Goal: Task Accomplishment & Management: Manage account settings

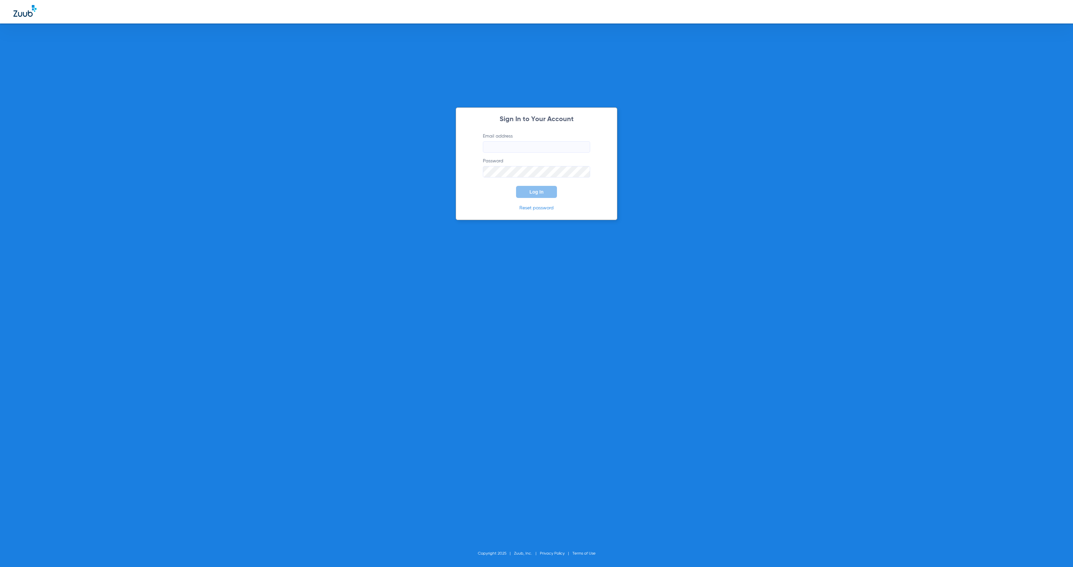
type input "[EMAIL_ADDRESS][DOMAIN_NAME]"
click at [543, 191] on span "Log In" at bounding box center [537, 191] width 14 height 5
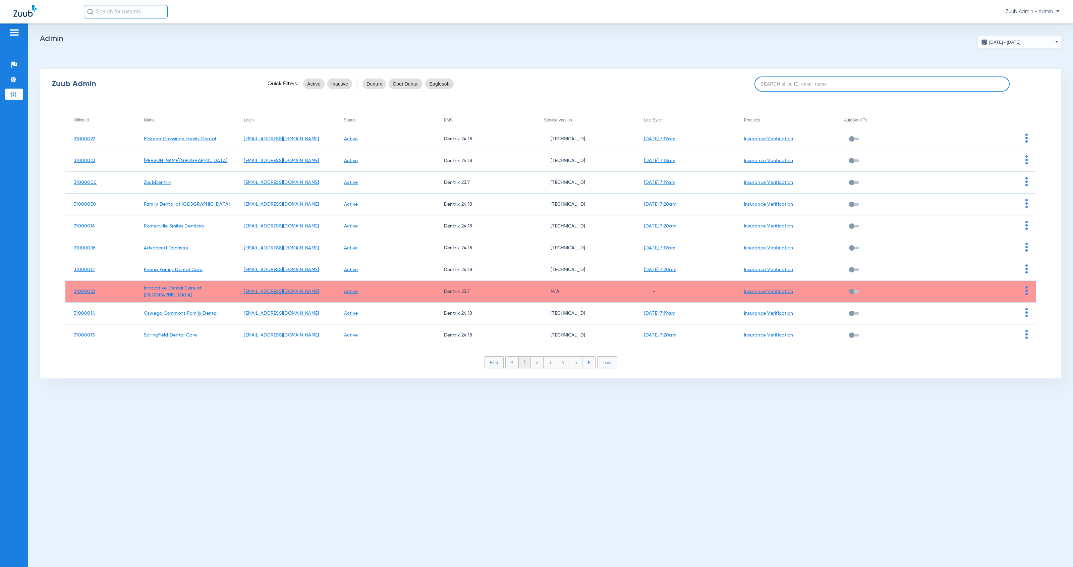
click at [837, 85] on input at bounding box center [883, 83] width 256 height 15
paste input "31000001"
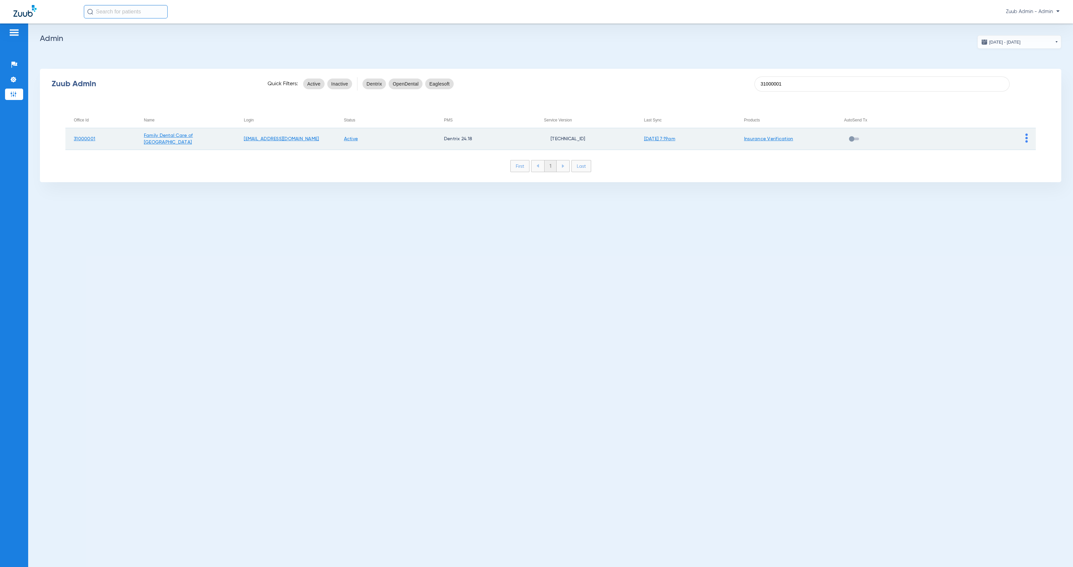
type input "31000001"
click at [1027, 137] on img at bounding box center [1027, 137] width 2 height 9
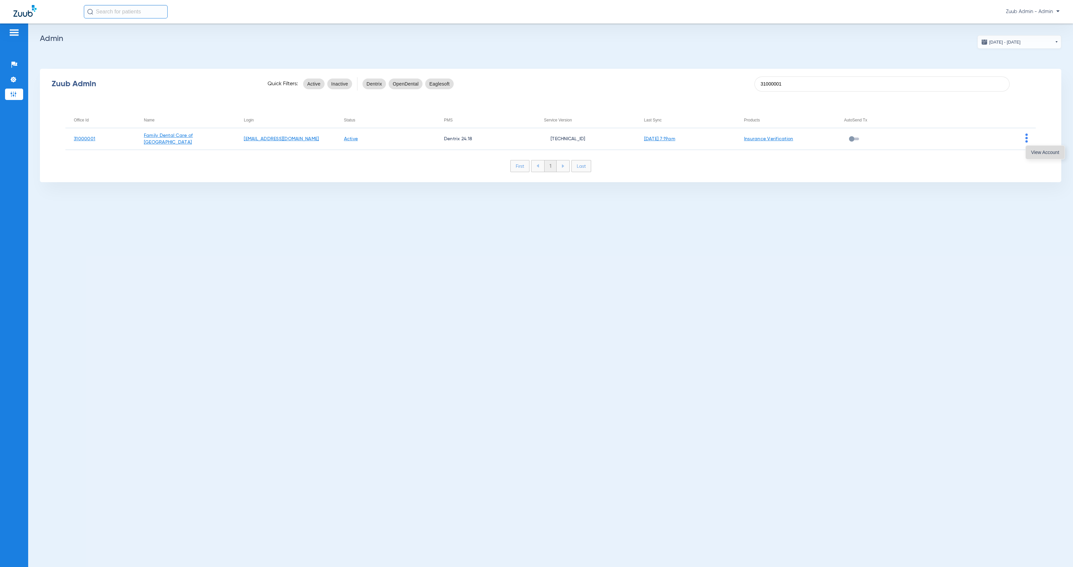
click at [1035, 153] on span "View Account" at bounding box center [1045, 152] width 28 height 5
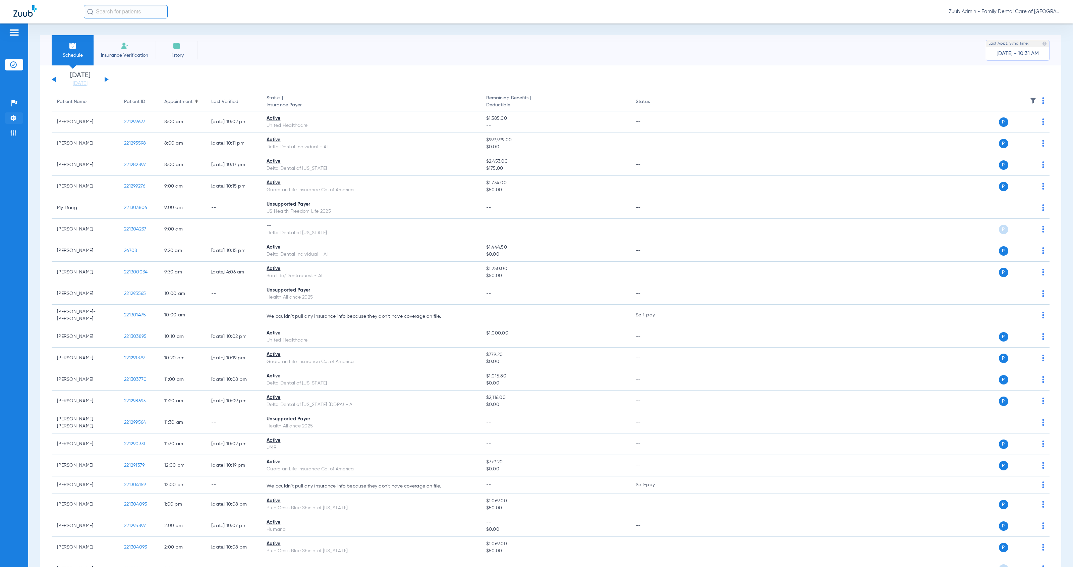
click at [11, 116] on img at bounding box center [13, 118] width 7 height 7
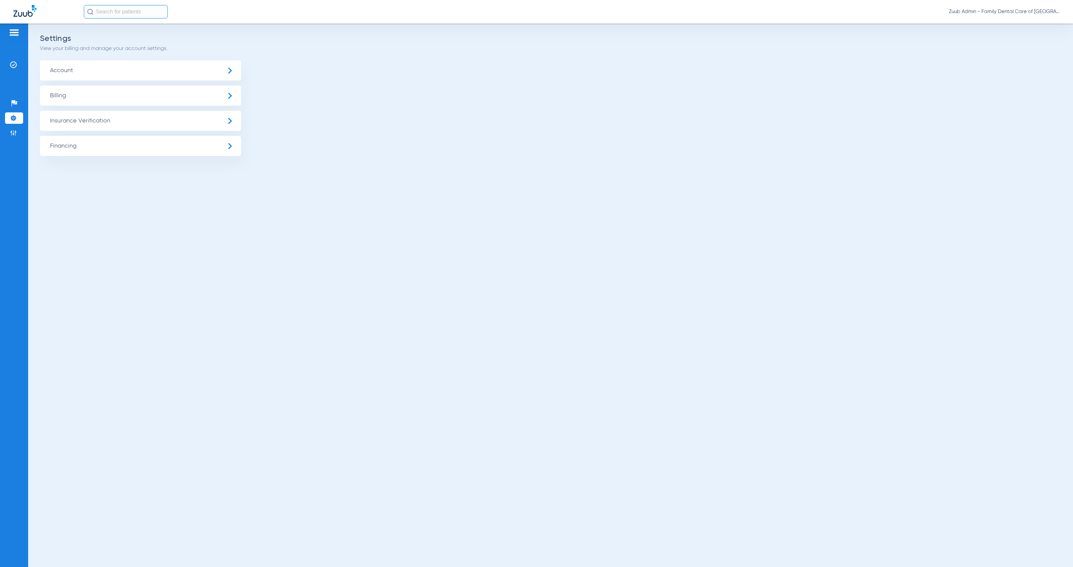
click at [78, 117] on span "Insurance Verification" at bounding box center [140, 121] width 201 height 20
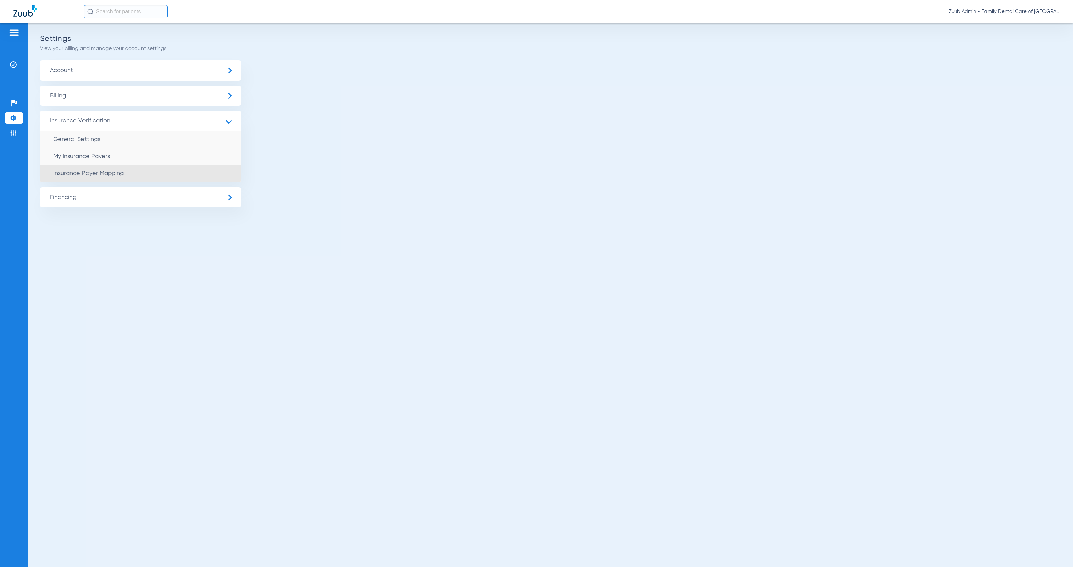
click at [177, 172] on li "Insurance Payer Mapping" at bounding box center [140, 173] width 201 height 17
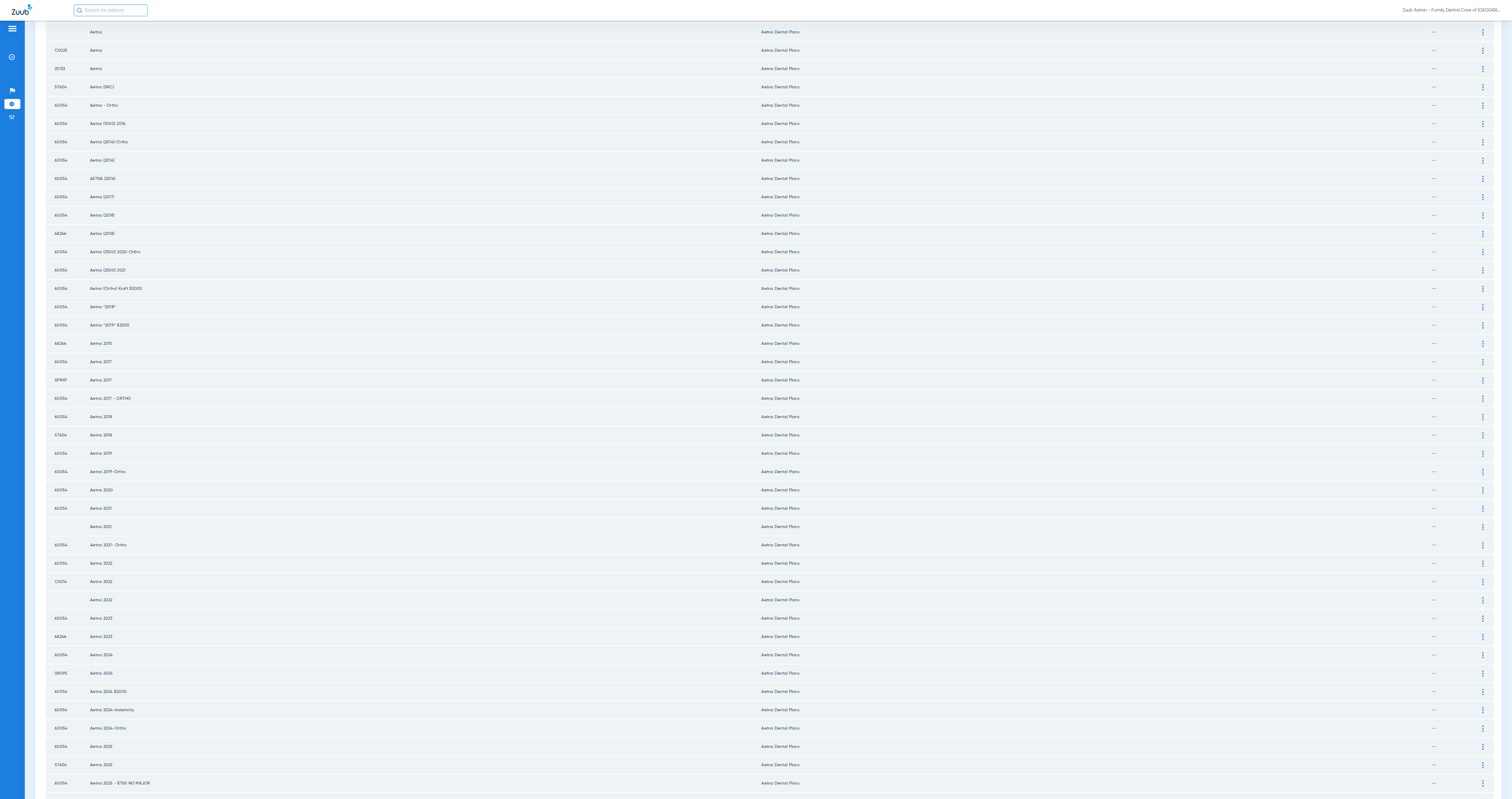
scroll to position [240, 0]
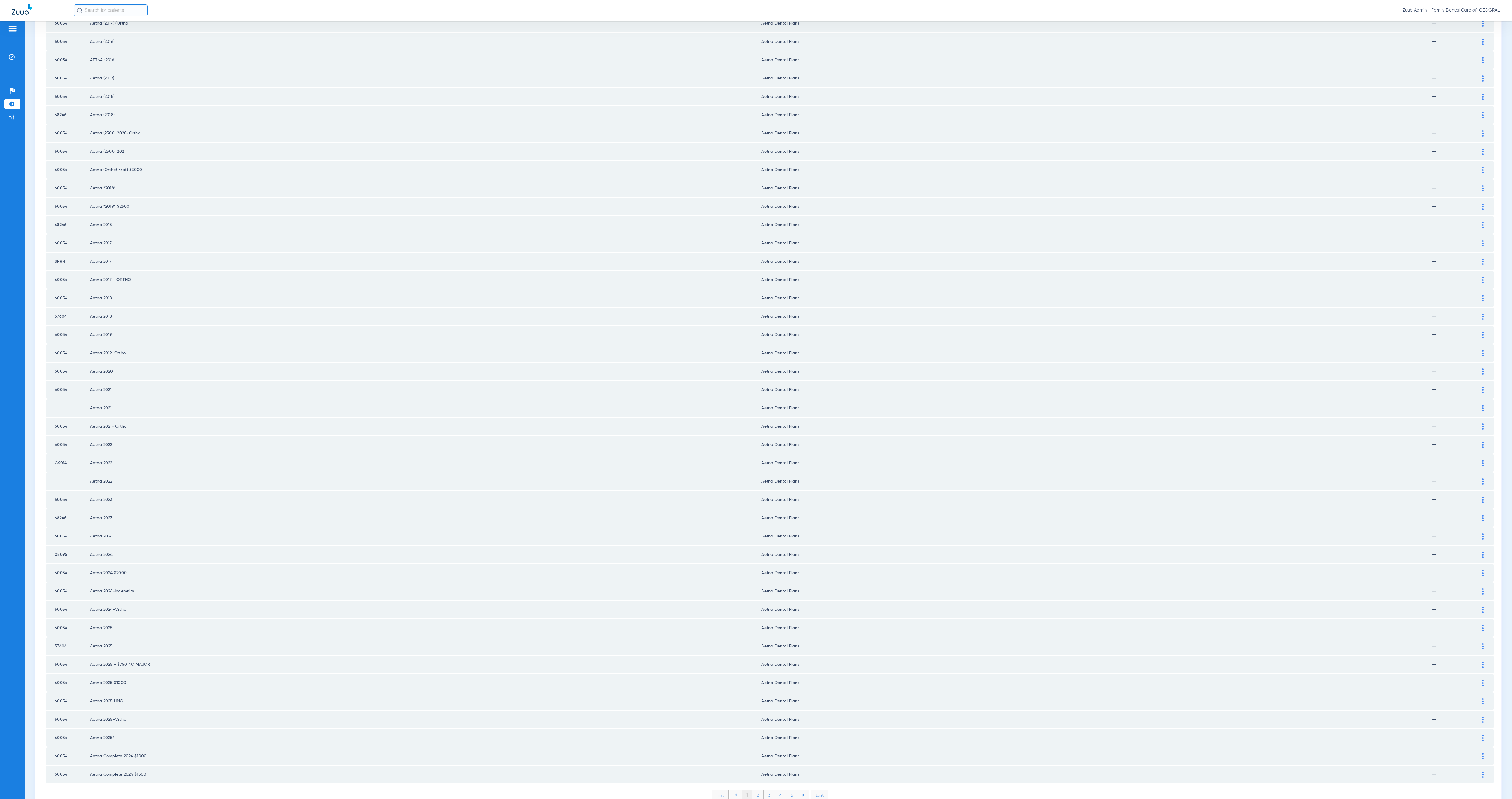
click at [753, 499] on li "2" at bounding box center [758, 795] width 11 height 10
click at [765, 499] on li "3" at bounding box center [769, 795] width 11 height 10
click at [778, 499] on li "4" at bounding box center [780, 795] width 11 height 10
click at [790, 499] on li "5" at bounding box center [792, 795] width 11 height 10
click at [787, 499] on li "6" at bounding box center [793, 795] width 11 height 10
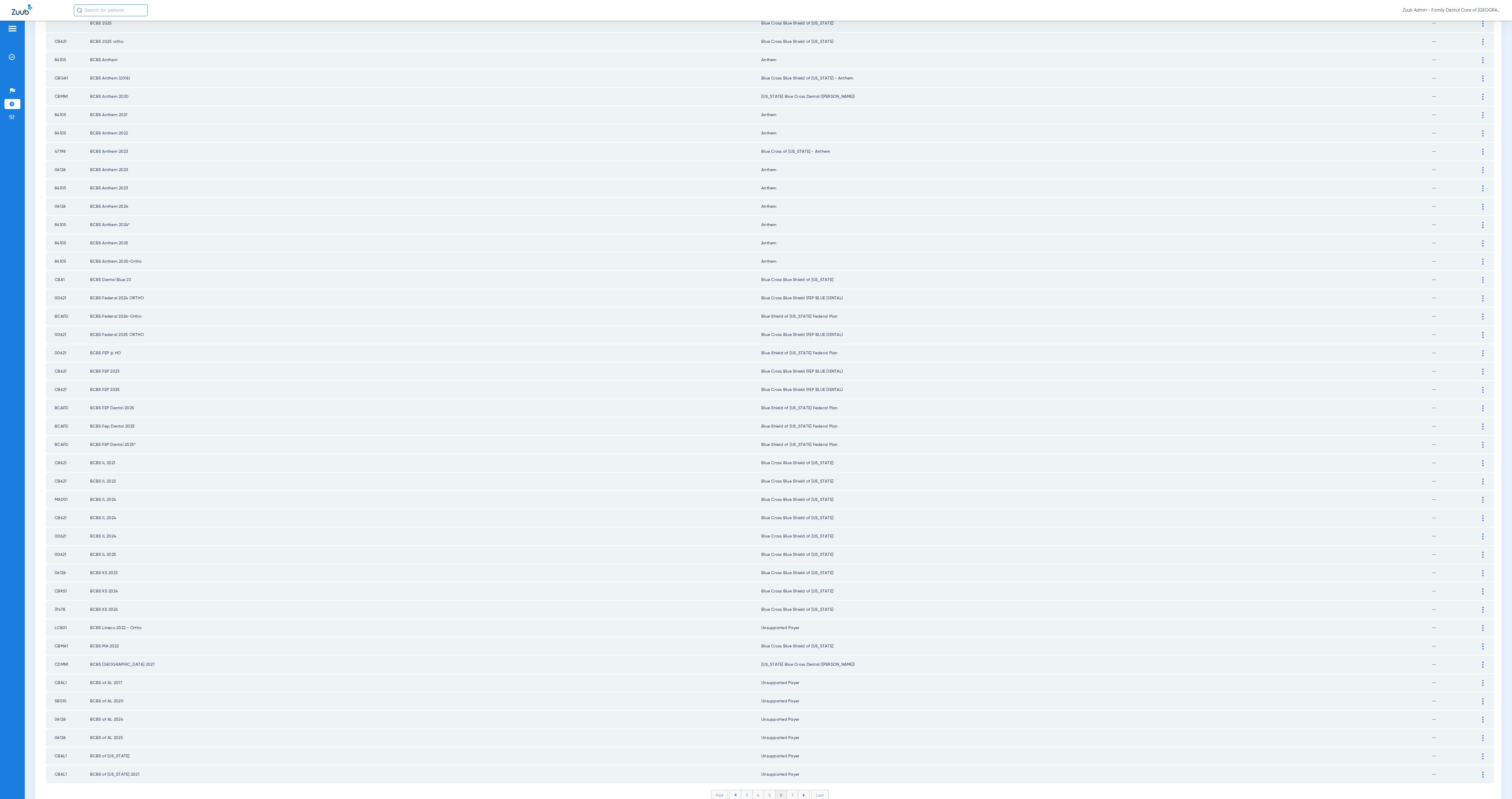
click at [790, 499] on li "7" at bounding box center [793, 795] width 11 height 10
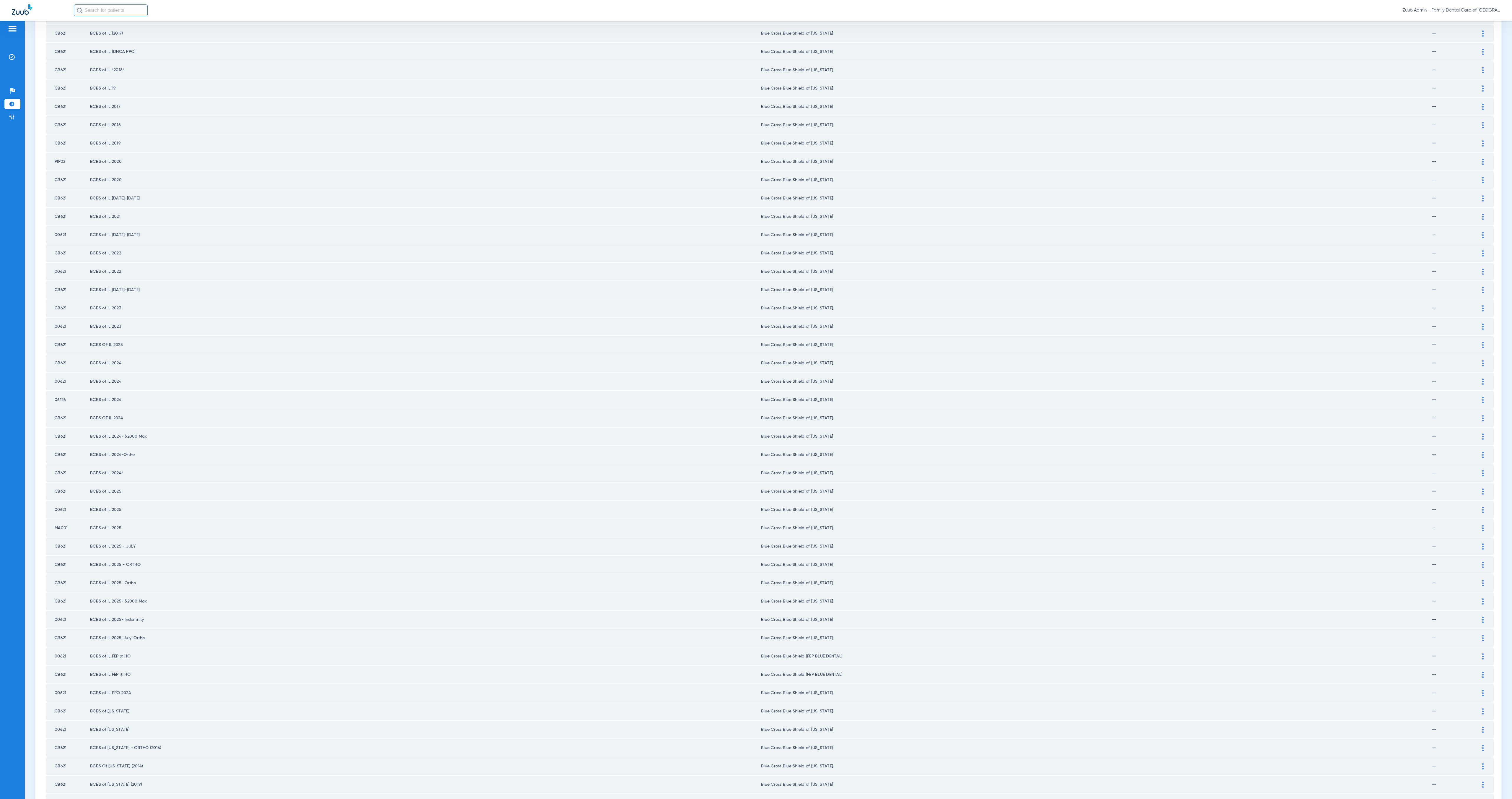
scroll to position [220, 0]
click at [788, 499] on li "8" at bounding box center [793, 815] width 11 height 10
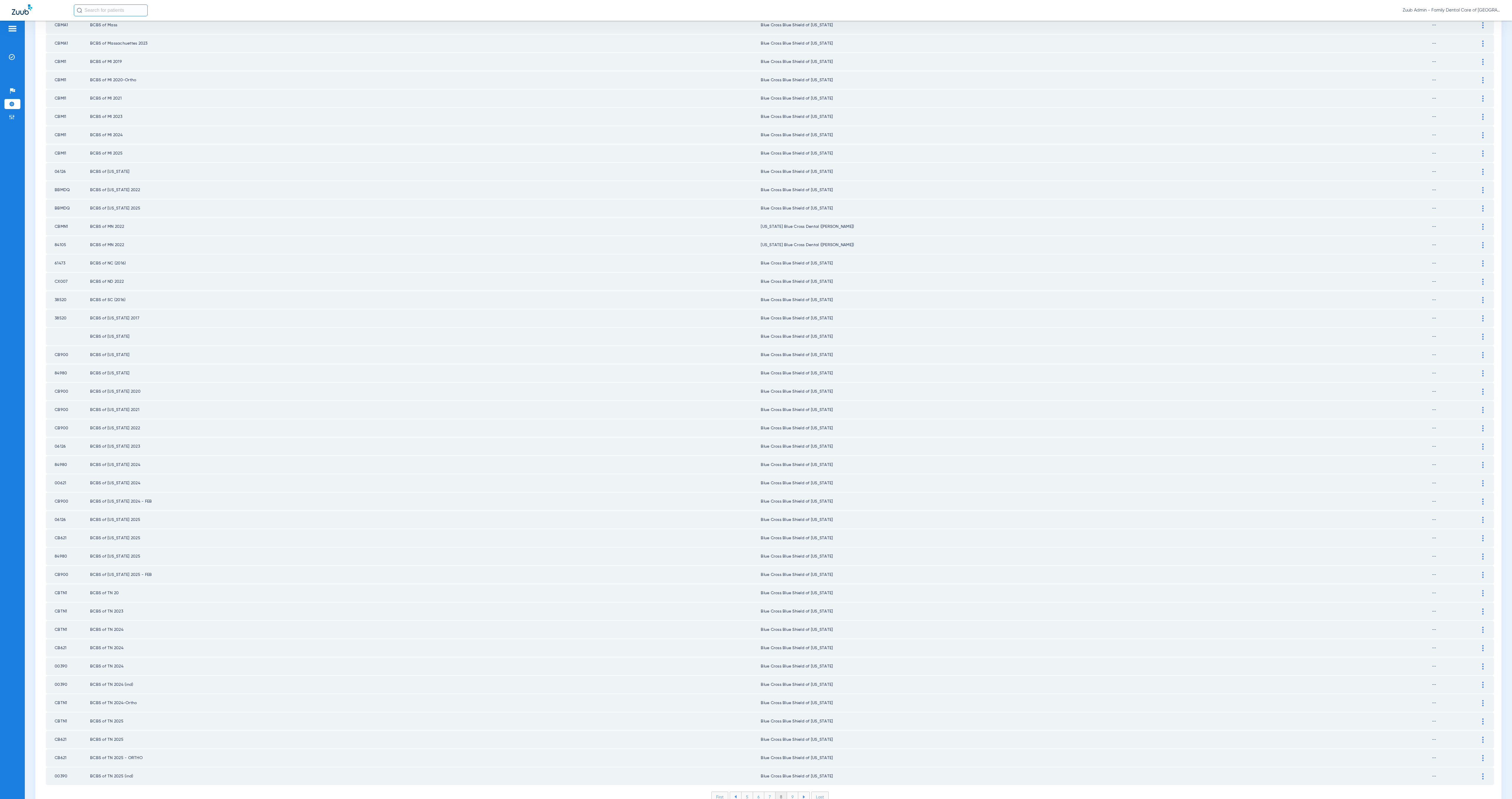
scroll to position [240, 0]
click at [790, 499] on li "9" at bounding box center [793, 795] width 11 height 10
click at [789, 499] on li "10" at bounding box center [793, 795] width 13 height 10
click at [791, 499] on li "11" at bounding box center [793, 795] width 12 height 10
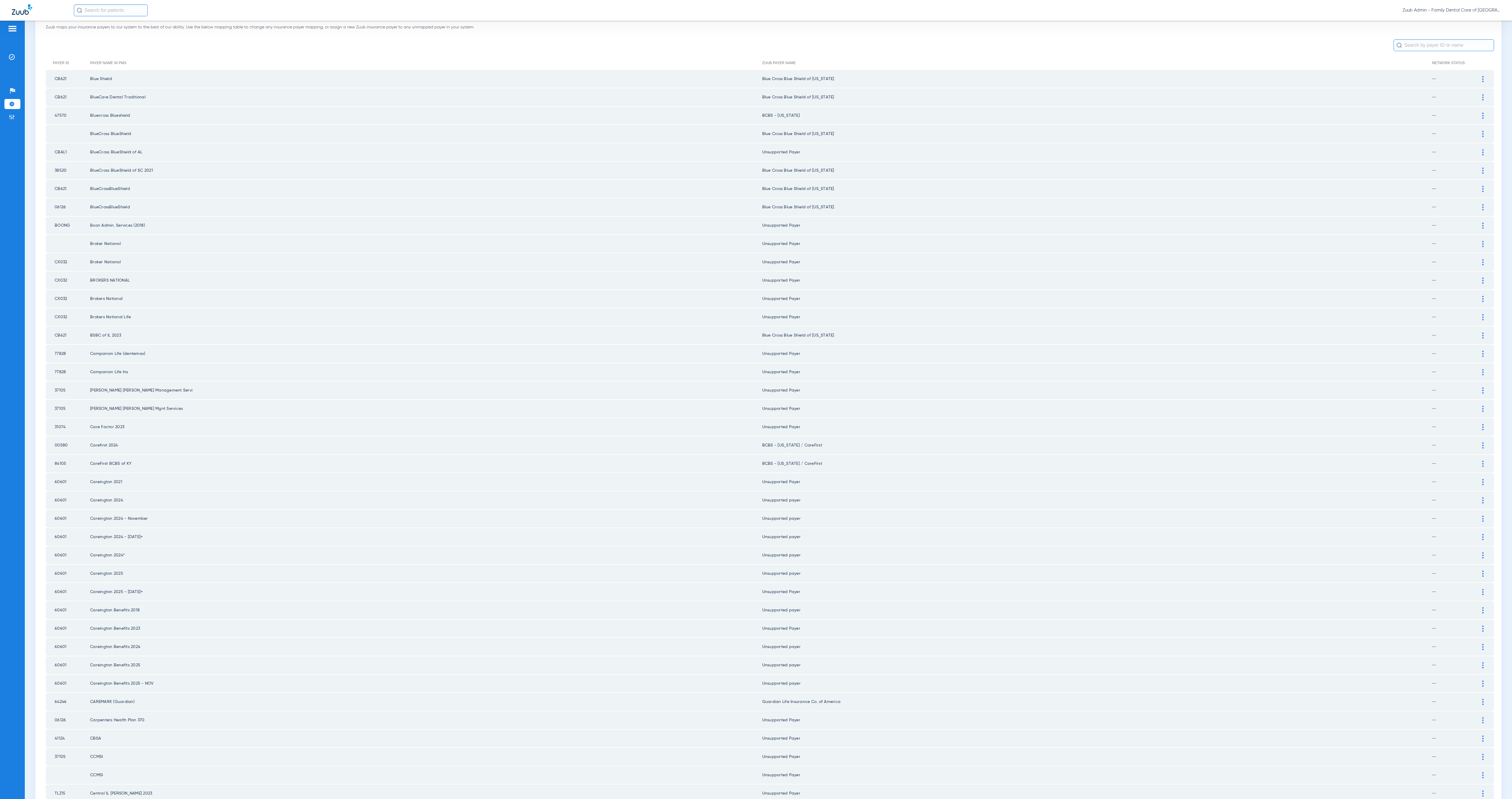
scroll to position [0, 0]
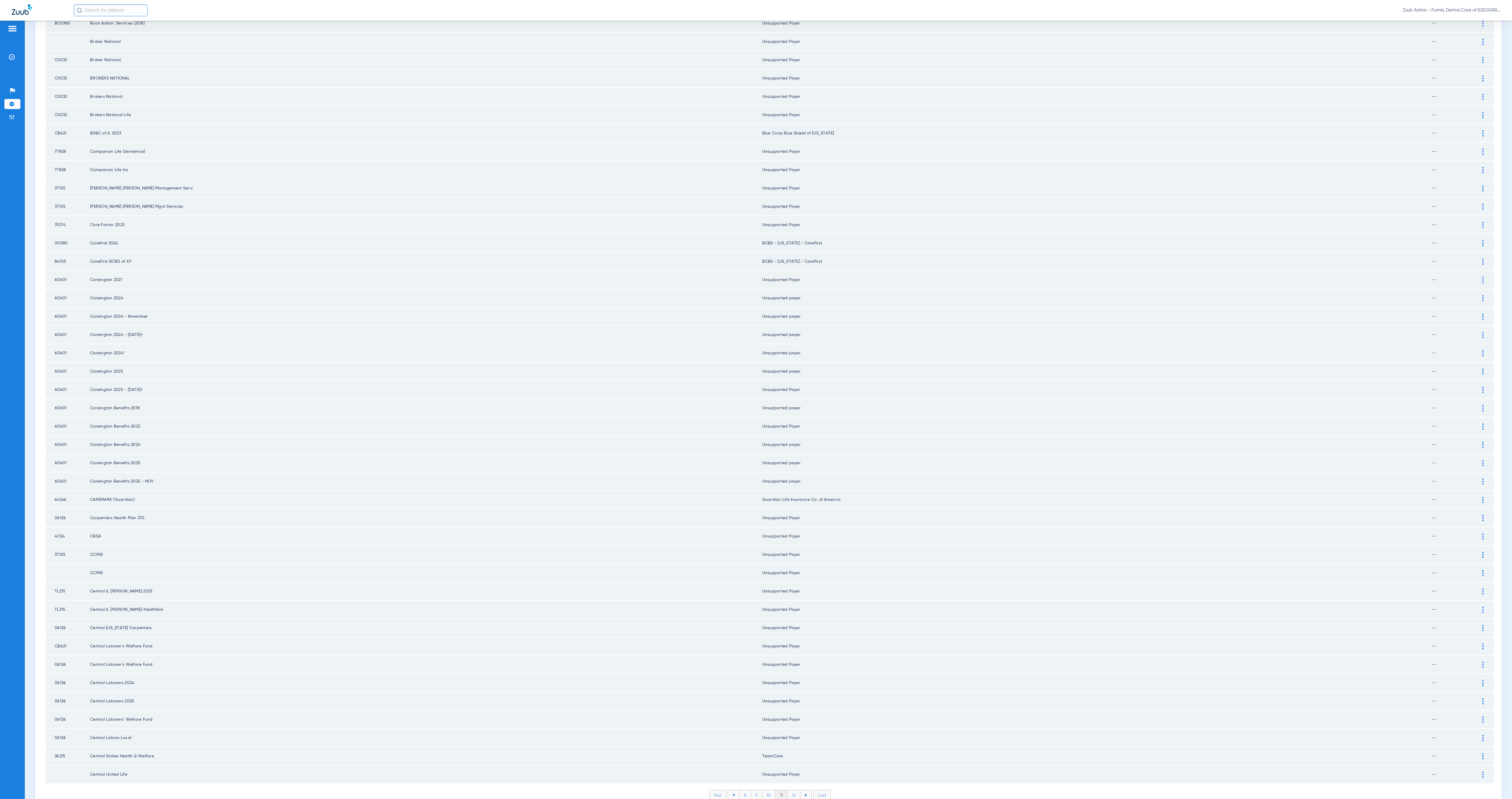
click at [792, 499] on li "12" at bounding box center [794, 795] width 12 height 10
click at [789, 499] on li "13" at bounding box center [794, 795] width 12 height 10
click at [793, 499] on li "14" at bounding box center [795, 795] width 13 height 10
click at [793, 499] on li "15" at bounding box center [795, 795] width 13 height 10
click at [793, 499] on li "16" at bounding box center [795, 795] width 12 height 10
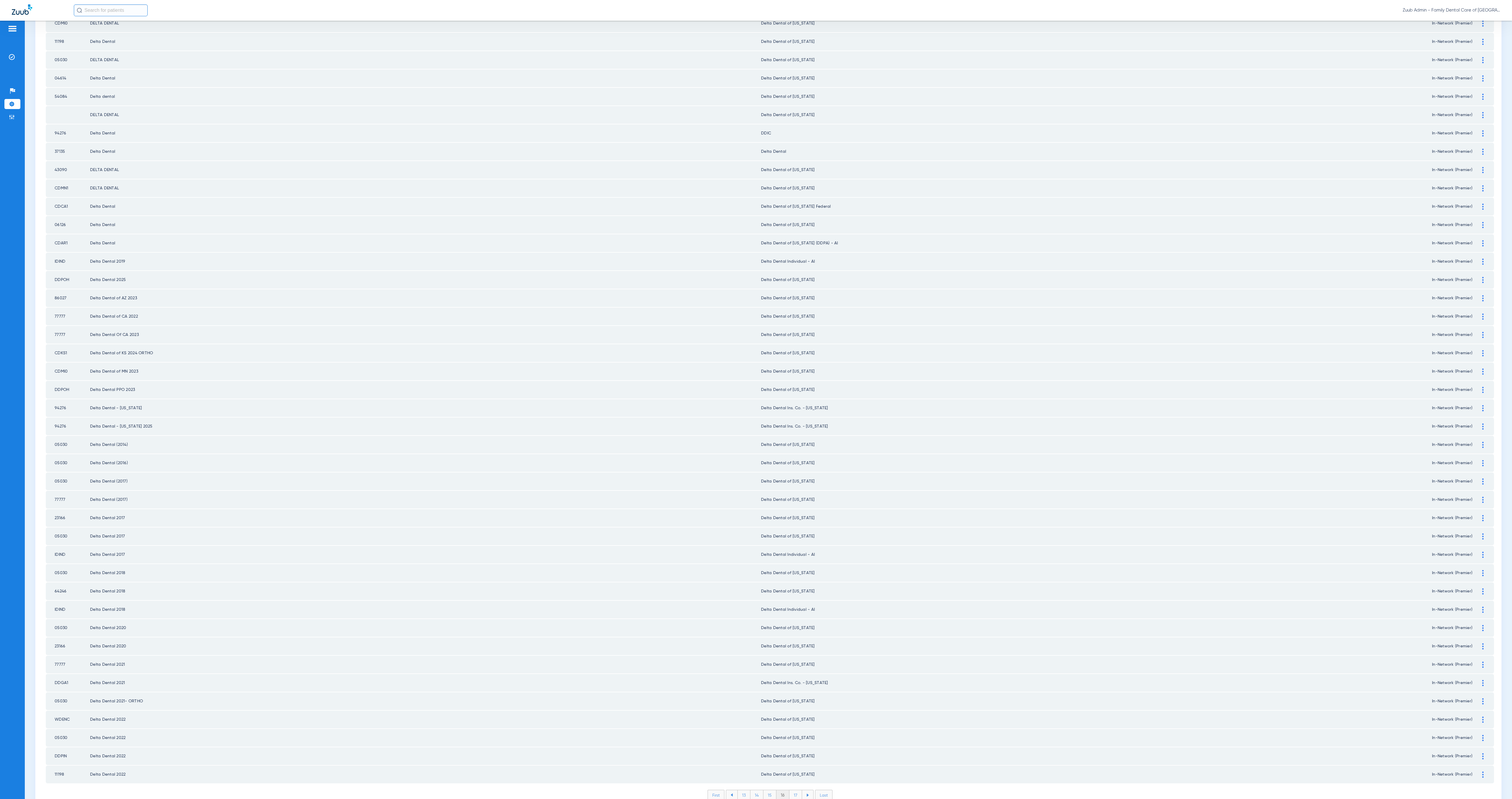
click at [792, 499] on li "17" at bounding box center [796, 795] width 12 height 10
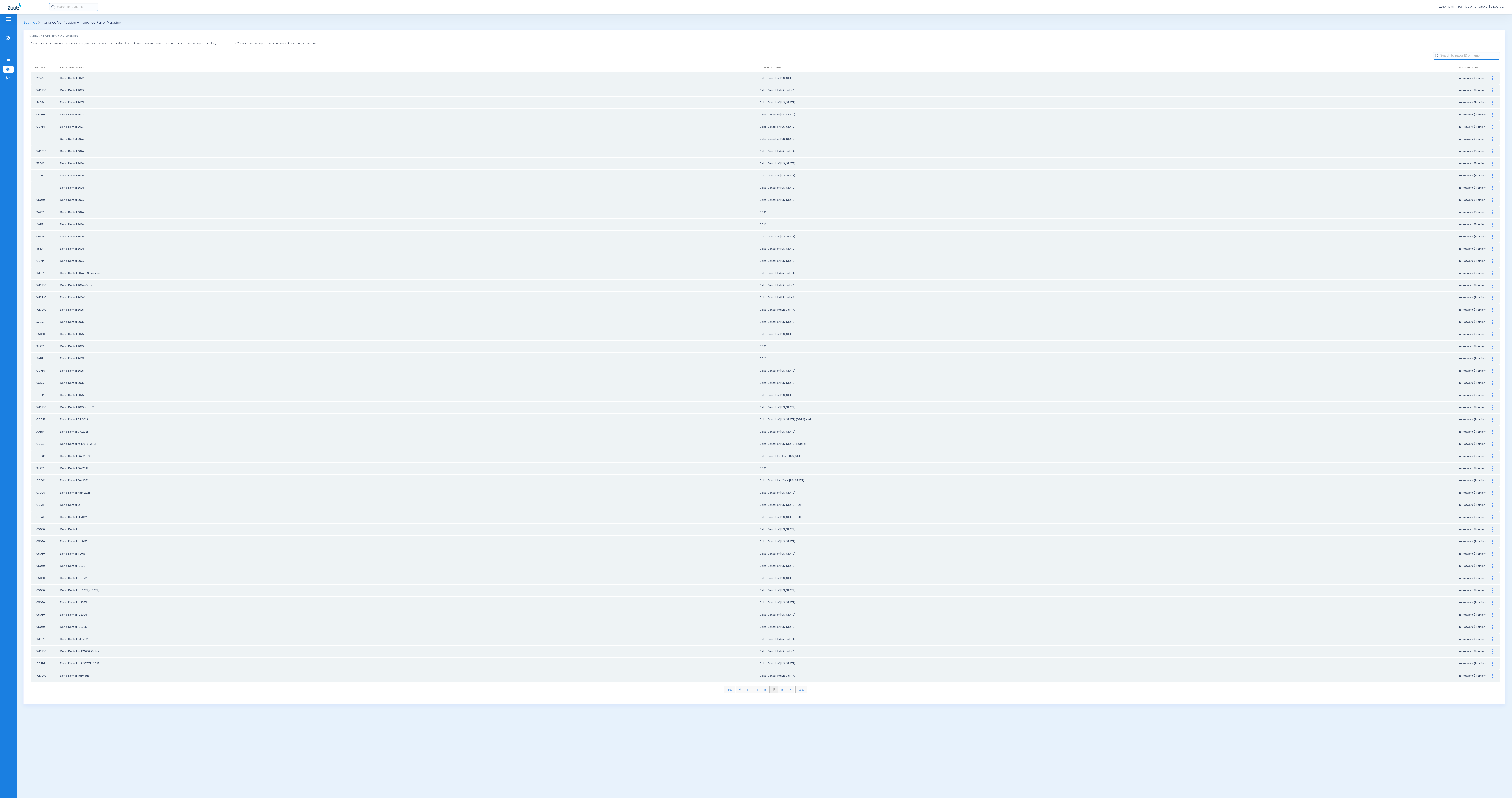
click at [630, 333] on li "18" at bounding box center [782, 689] width 9 height 6
click at [630, 333] on li "19" at bounding box center [782, 689] width 8 height 6
click at [630, 333] on li "20" at bounding box center [782, 689] width 9 height 6
click at [630, 333] on li "21" at bounding box center [782, 689] width 8 height 6
click at [630, 333] on li "22" at bounding box center [782, 689] width 9 height 6
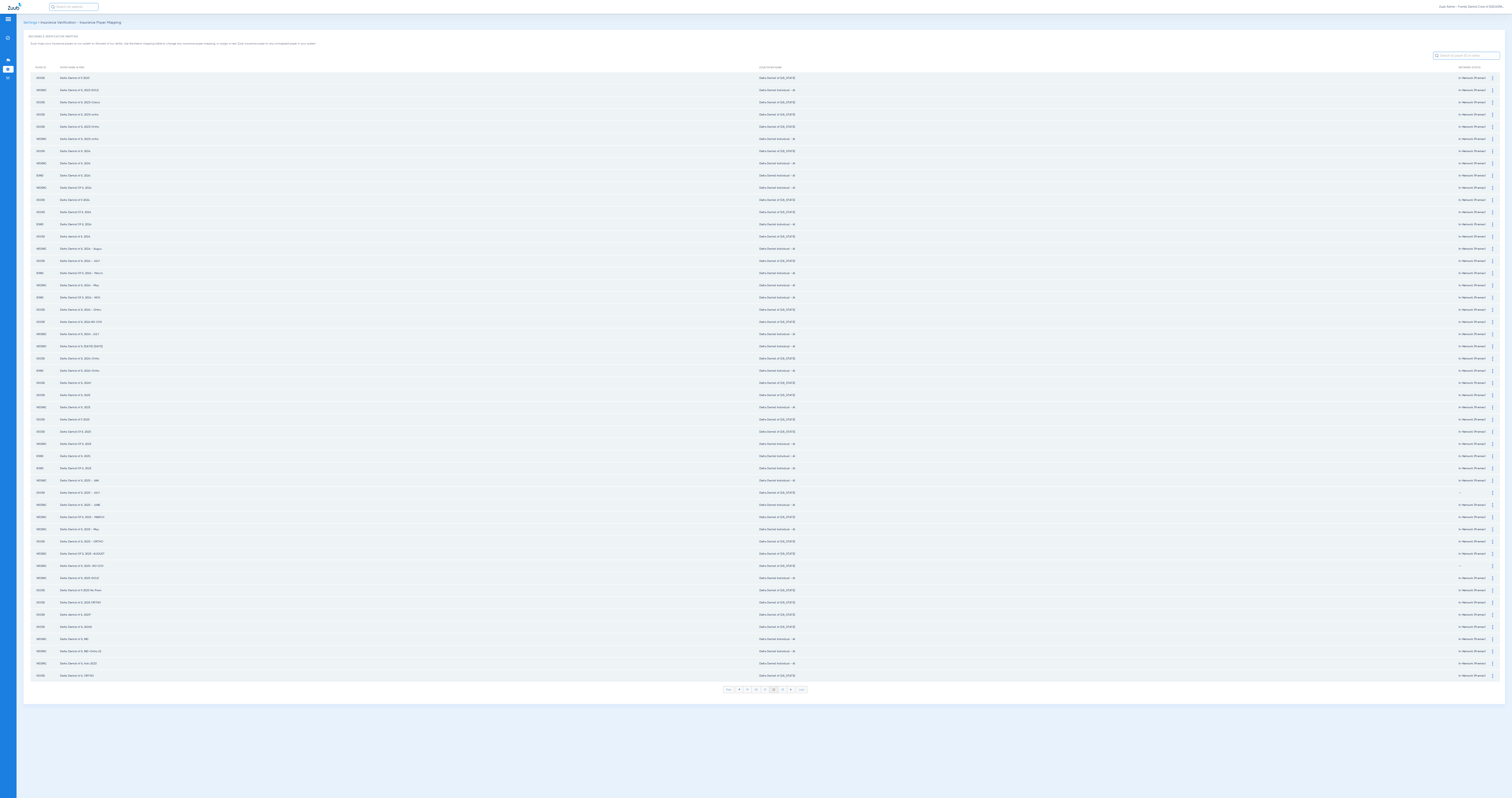
click at [630, 333] on li "23" at bounding box center [782, 689] width 9 height 6
click at [630, 333] on li "24" at bounding box center [782, 689] width 9 height 6
click at [630, 333] on li "25" at bounding box center [782, 689] width 9 height 6
click at [630, 333] on li "26" at bounding box center [783, 689] width 9 height 6
click at [630, 333] on li "27" at bounding box center [783, 689] width 9 height 6
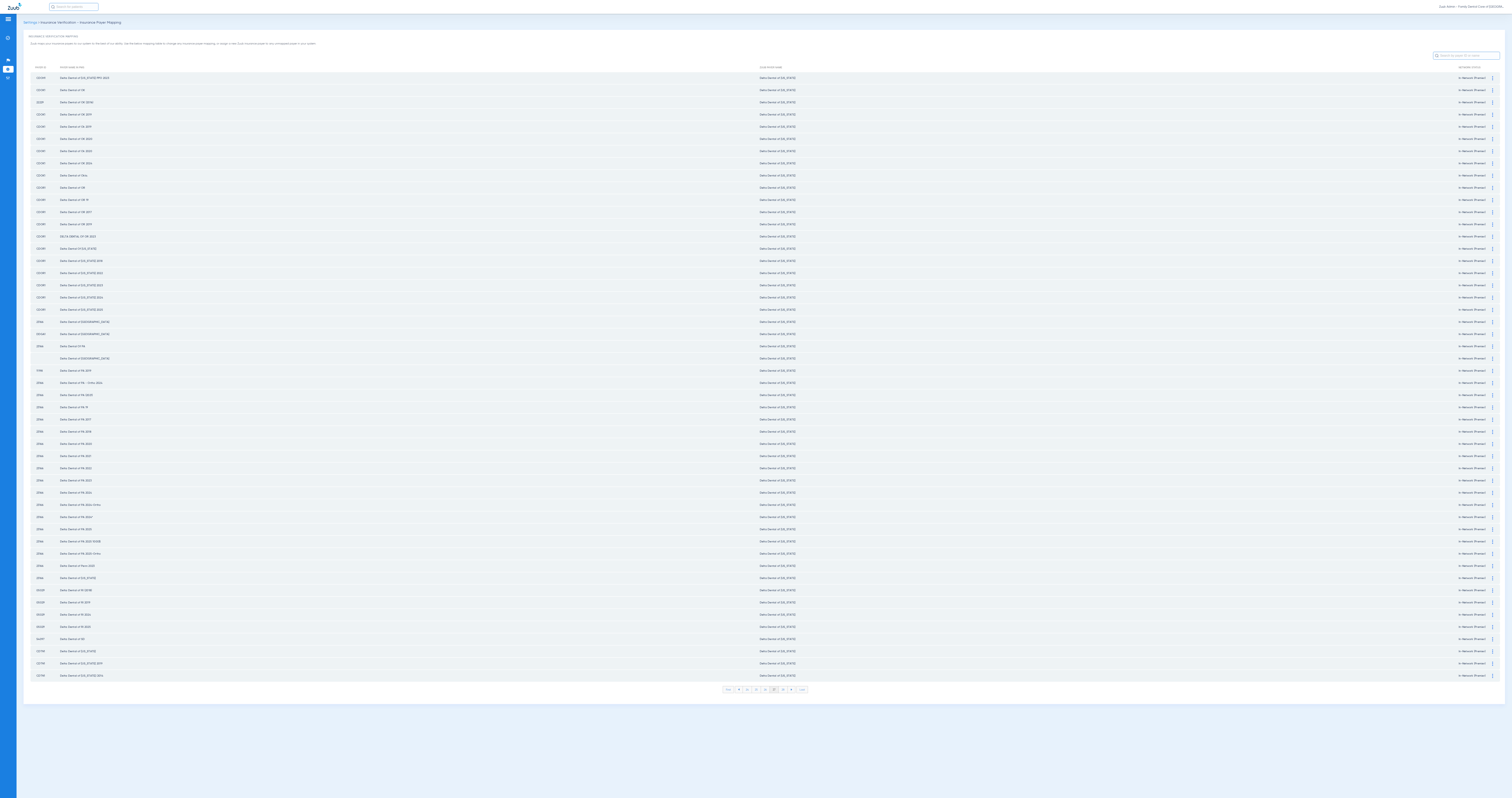
click at [630, 333] on li "26" at bounding box center [765, 689] width 9 height 6
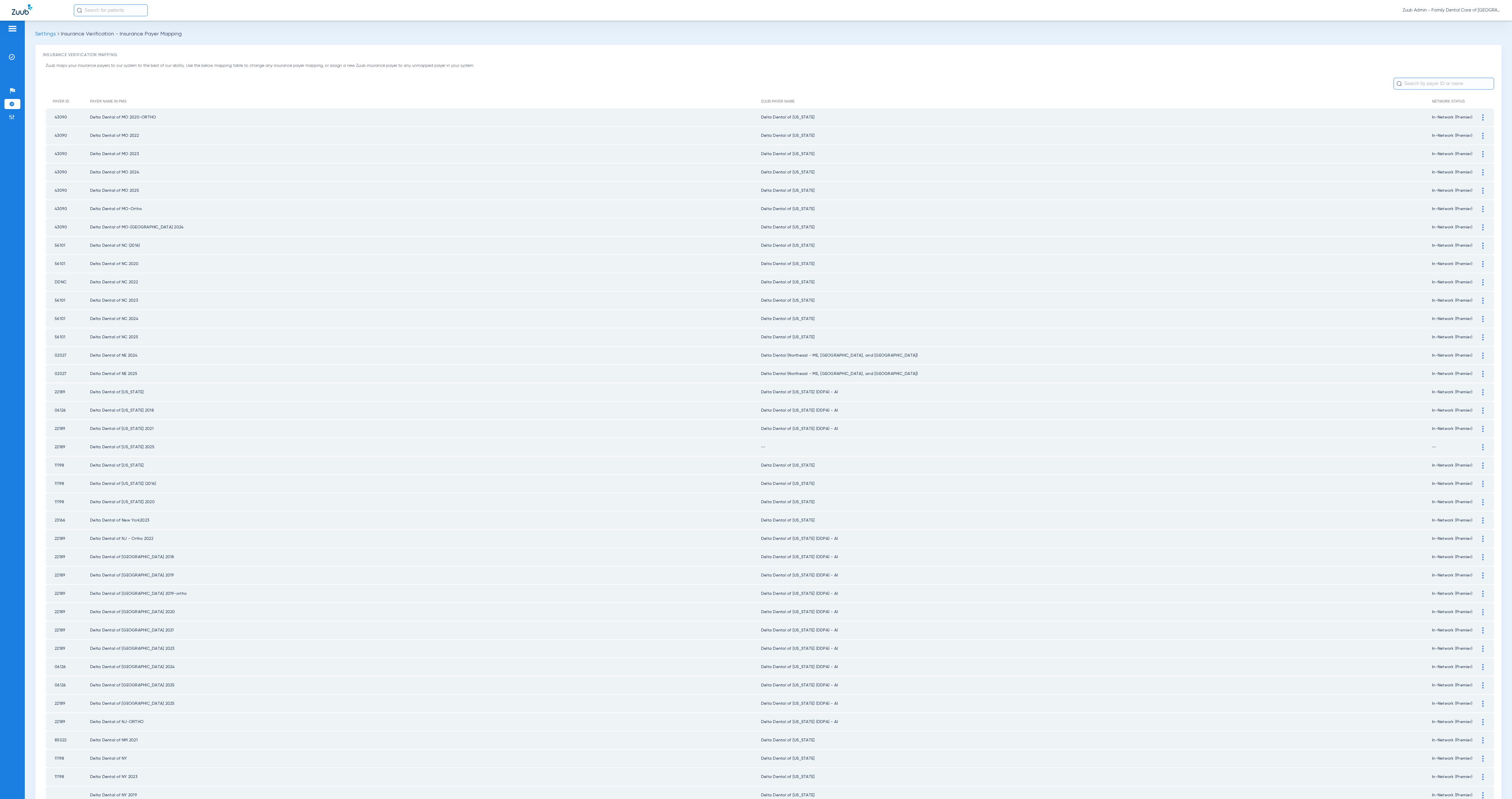
drag, startPoint x: 1473, startPoint y: 435, endPoint x: 1411, endPoint y: 436, distance: 62.0
click at [945, 444] on img at bounding box center [1483, 447] width 2 height 6
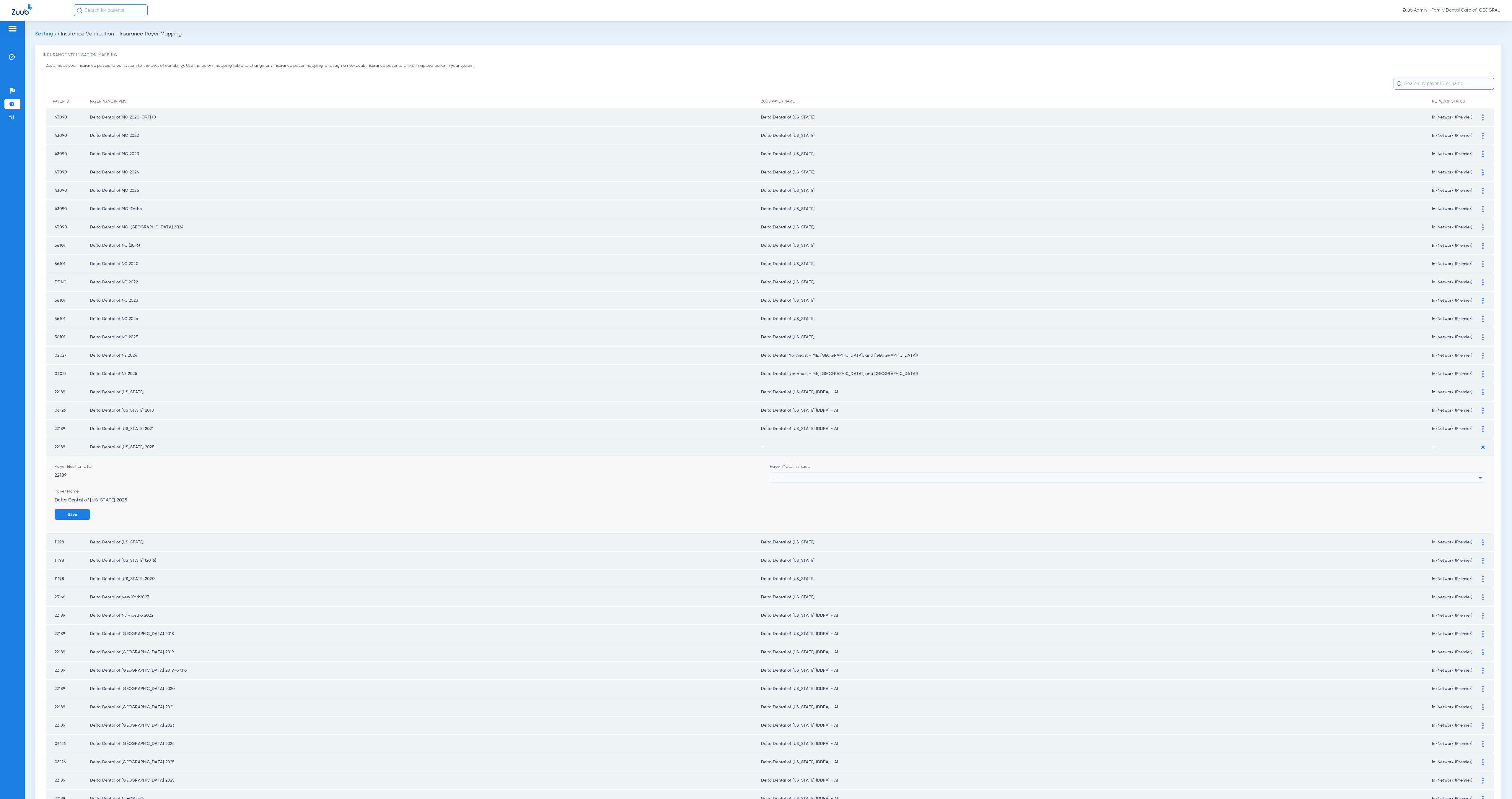
click at [838, 473] on div "--" at bounding box center [1126, 477] width 706 height 10
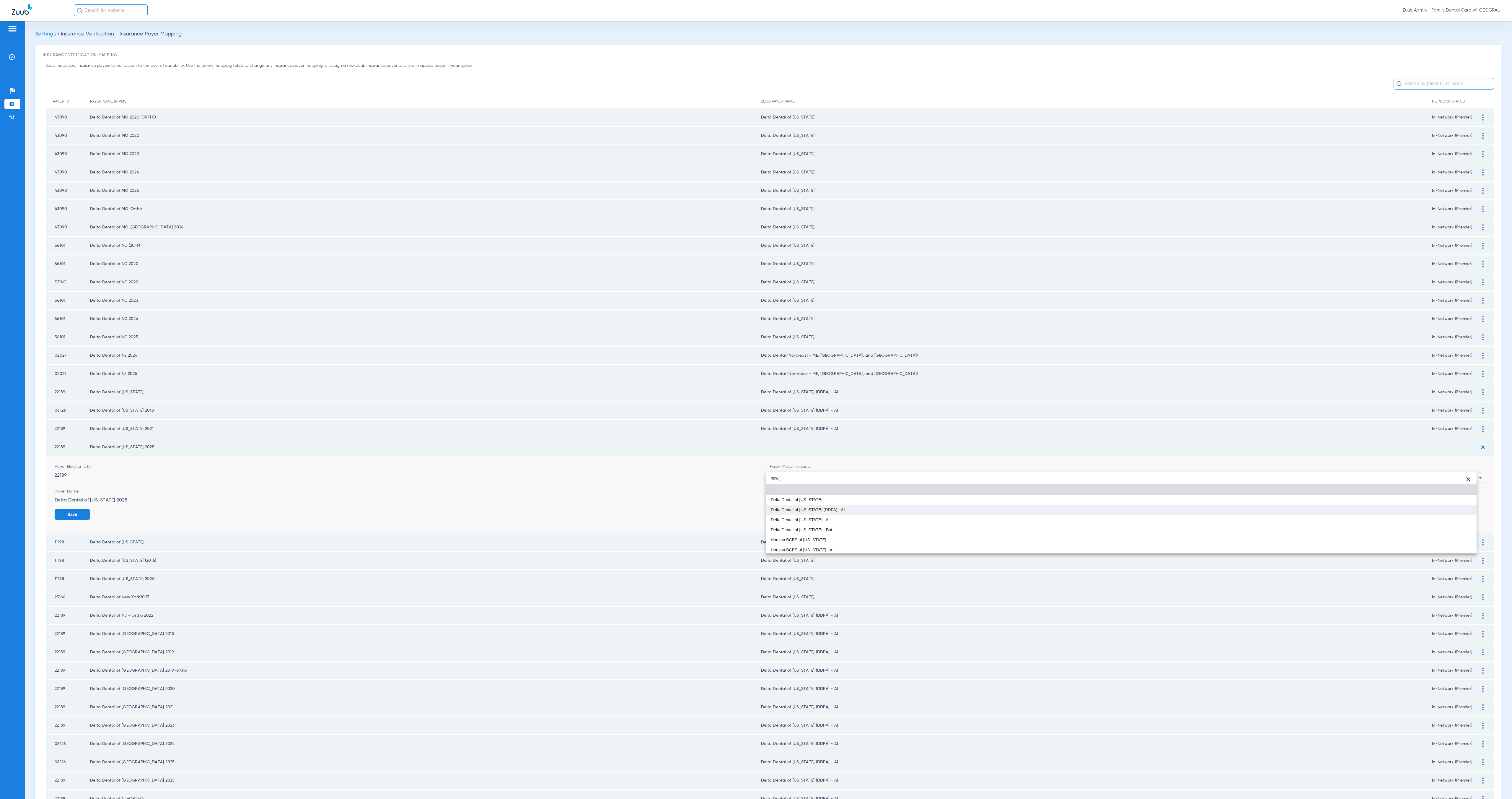
type input "new j"
click at [878, 499] on mat-option "Delta Dental of [US_STATE] (DDPA) - AI" at bounding box center [1121, 509] width 711 height 10
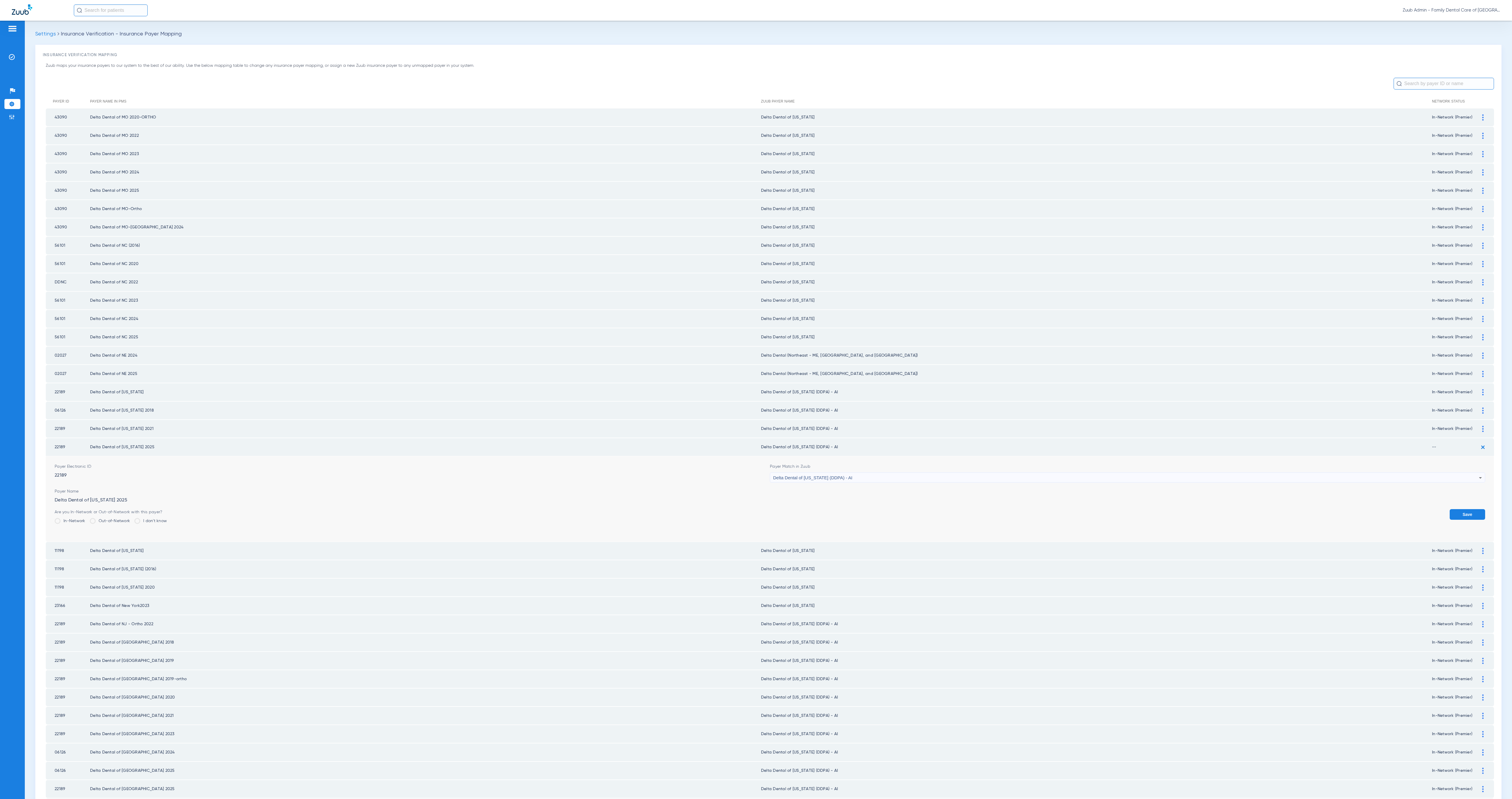
click at [945, 499] on button "Save" at bounding box center [1468, 514] width 35 height 11
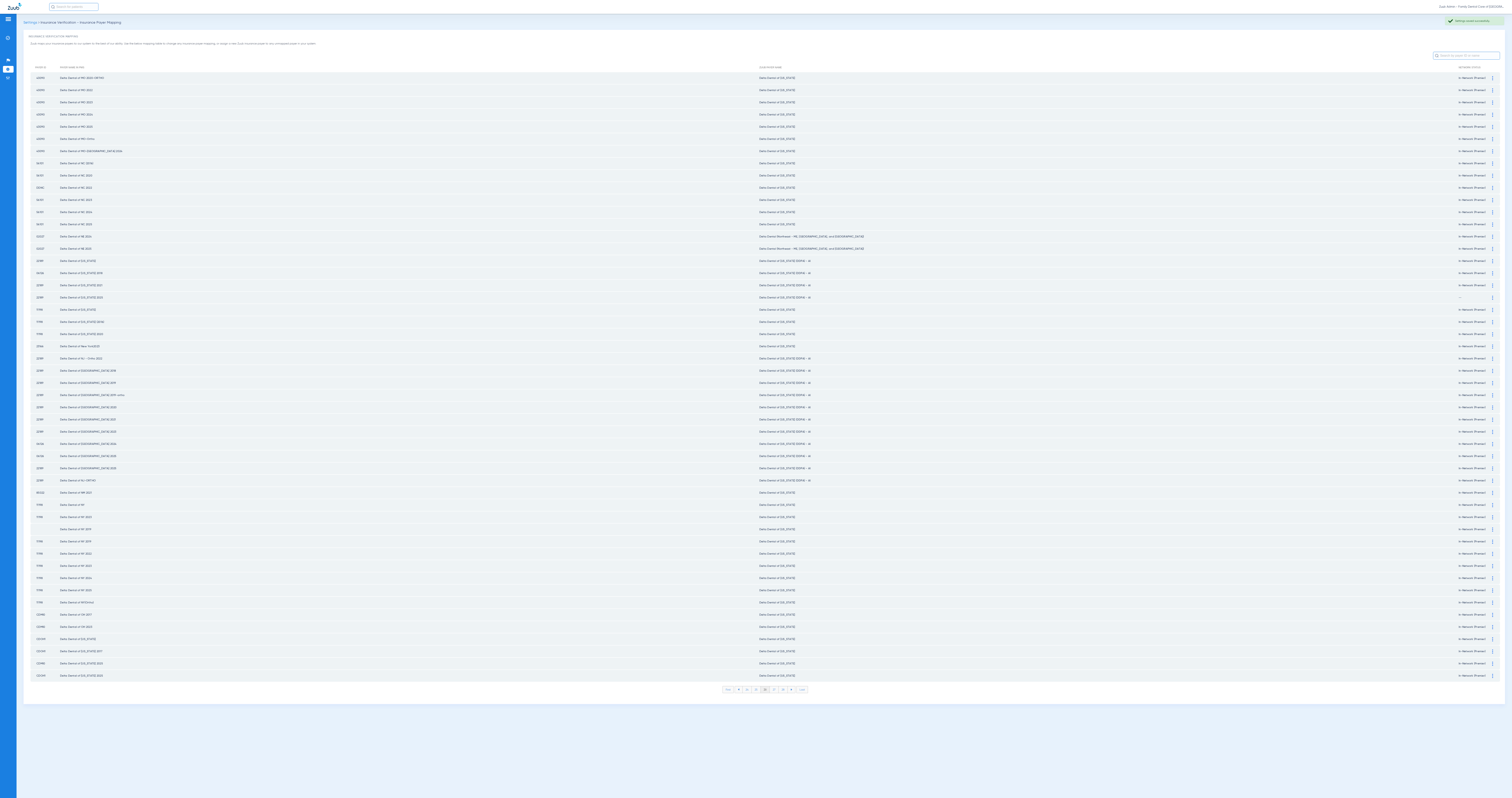
click at [630, 333] on li "27" at bounding box center [774, 689] width 9 height 6
click at [630, 333] on li "28" at bounding box center [783, 689] width 9 height 6
click at [630, 333] on li "29" at bounding box center [783, 689] width 9 height 6
click at [630, 333] on li "30" at bounding box center [783, 689] width 9 height 6
click at [630, 333] on li "31" at bounding box center [783, 689] width 8 height 6
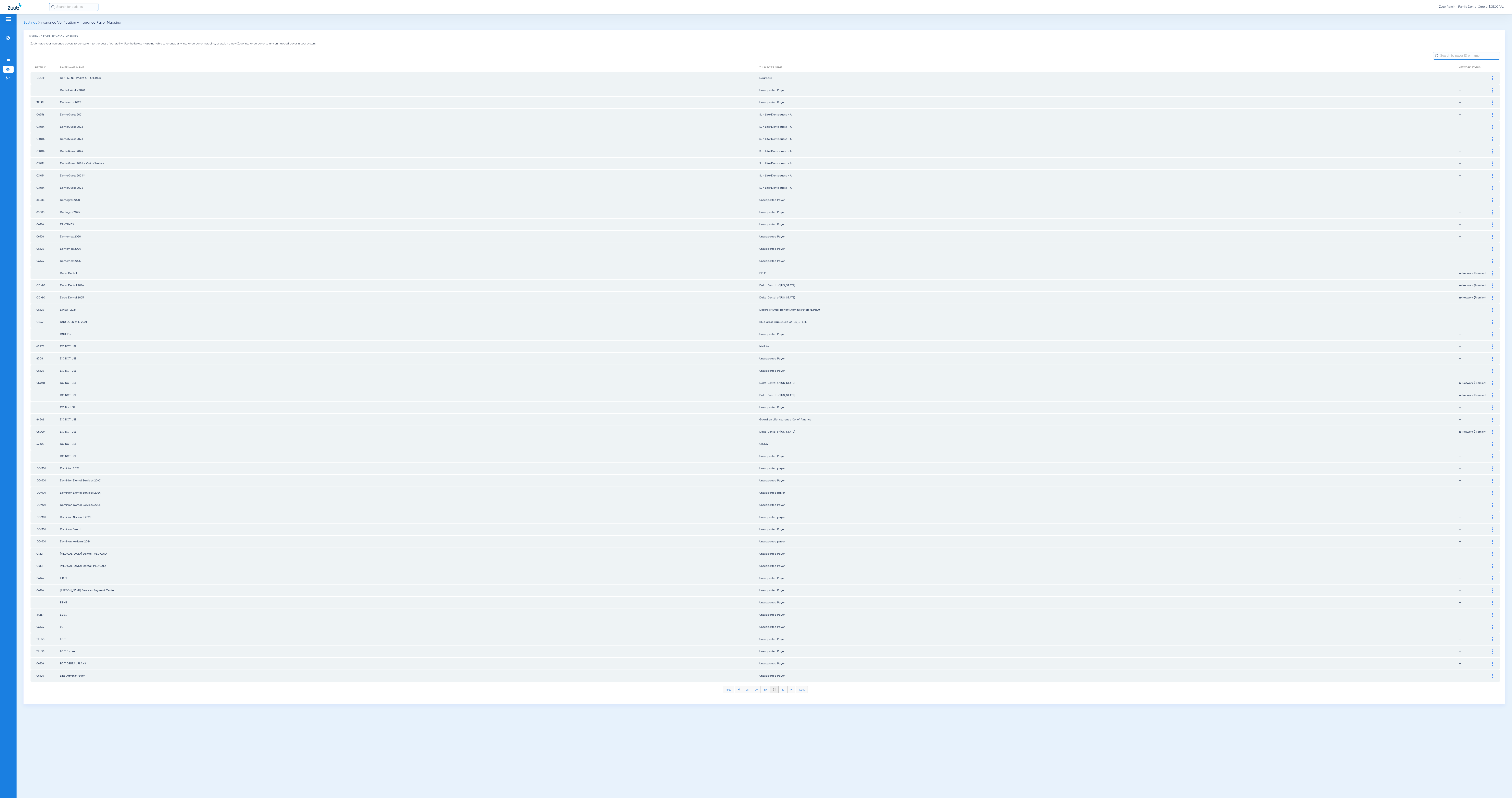
click at [630, 333] on li "32" at bounding box center [783, 689] width 9 height 6
click at [630, 333] on li "33" at bounding box center [783, 689] width 9 height 6
click at [630, 333] on li "34" at bounding box center [783, 689] width 9 height 6
click at [630, 333] on li "35" at bounding box center [782, 689] width 9 height 6
click at [630, 333] on li "36" at bounding box center [783, 689] width 9 height 6
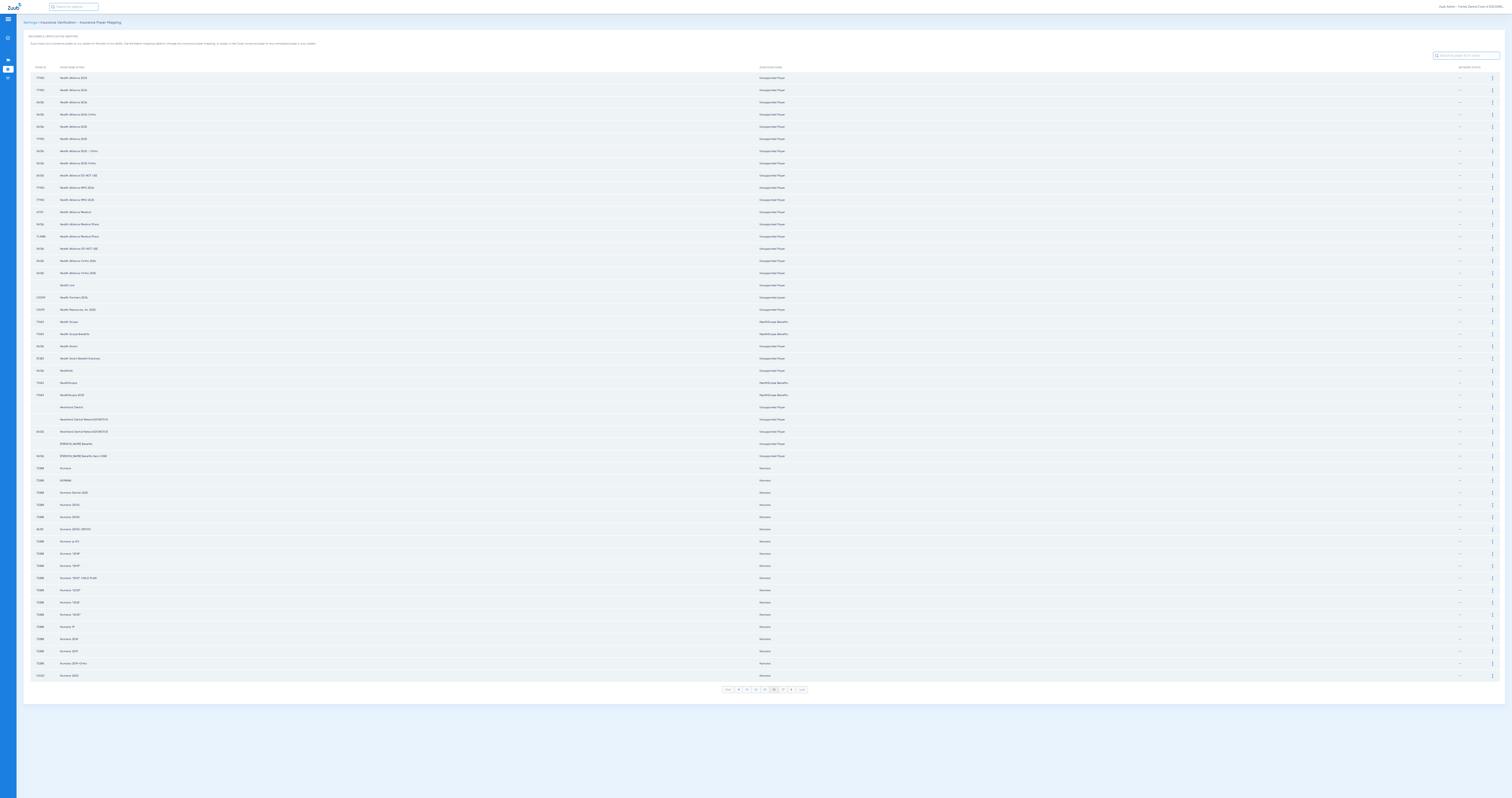
click at [630, 333] on li "37" at bounding box center [783, 689] width 9 height 6
click at [630, 333] on li "38" at bounding box center [783, 689] width 9 height 6
click at [630, 333] on li "39" at bounding box center [783, 689] width 9 height 6
click at [630, 333] on li "40" at bounding box center [783, 689] width 9 height 6
click at [630, 333] on li "41" at bounding box center [783, 689] width 9 height 6
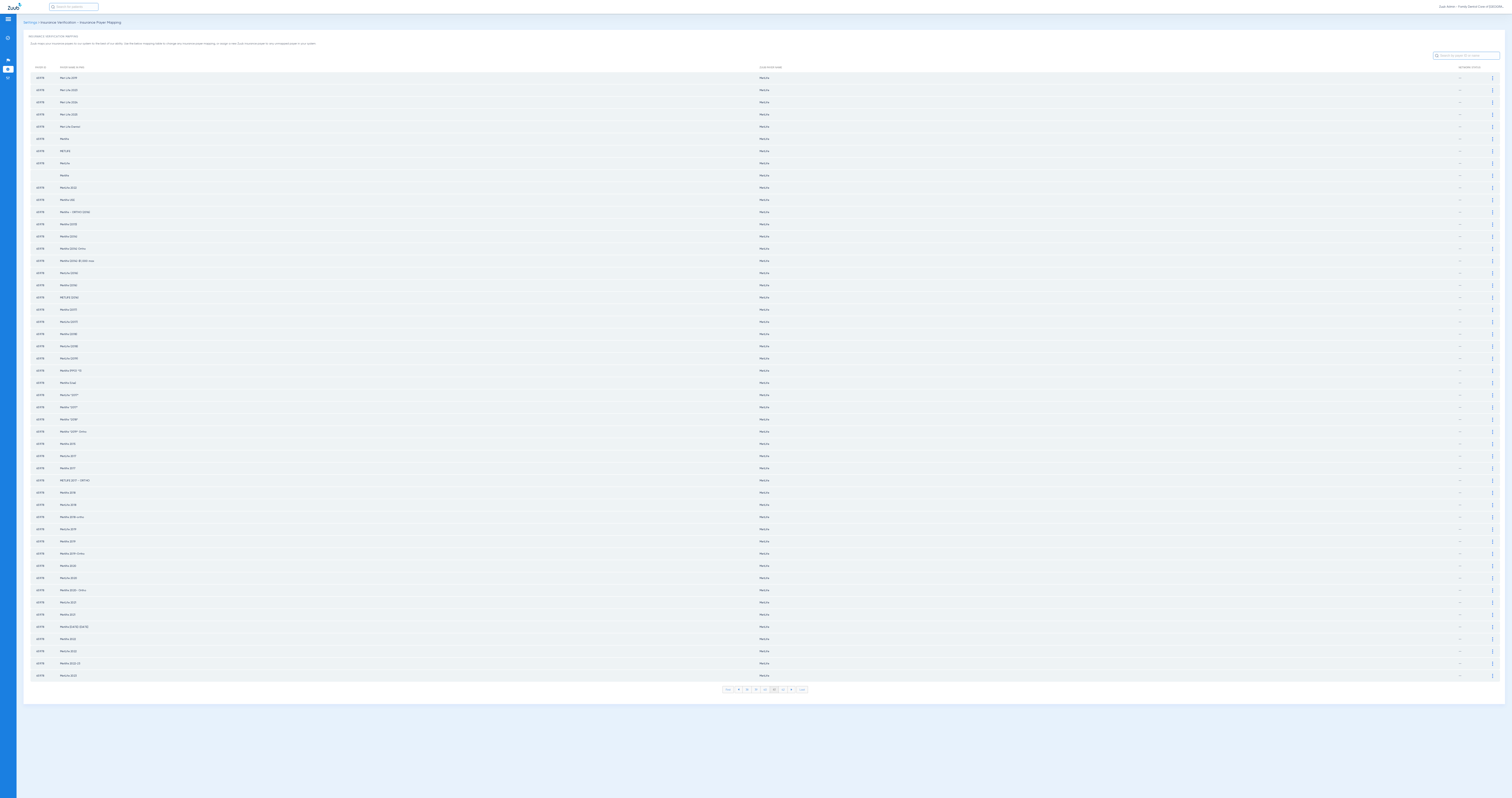
click at [630, 333] on li "42" at bounding box center [783, 689] width 9 height 6
click at [630, 333] on li "43" at bounding box center [783, 689] width 9 height 6
click at [630, 333] on li "44" at bounding box center [784, 689] width 9 height 6
click at [630, 333] on li "45" at bounding box center [784, 689] width 9 height 6
click at [630, 333] on li "46" at bounding box center [783, 689] width 9 height 6
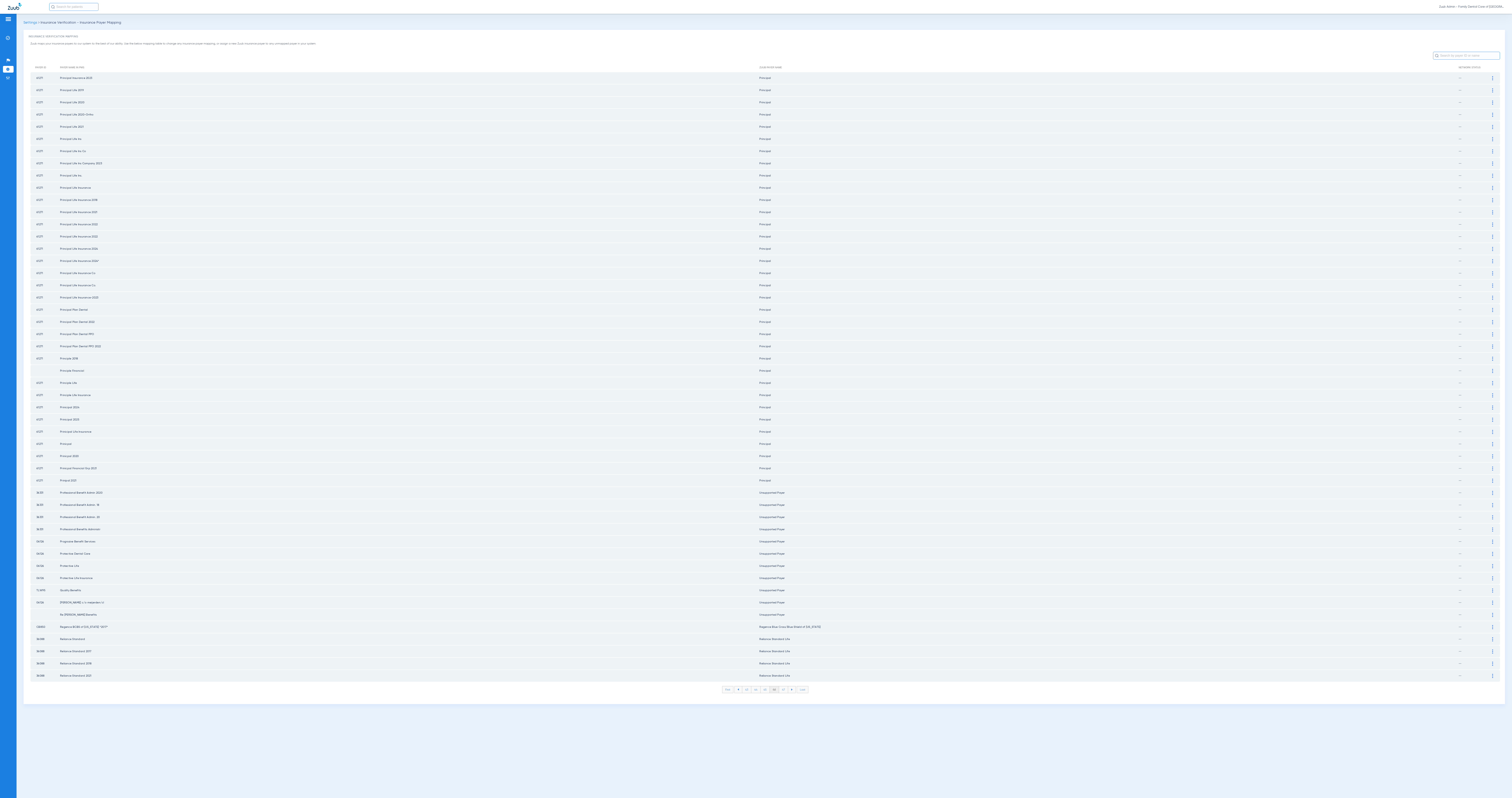
click at [630, 333] on li "47" at bounding box center [783, 689] width 9 height 6
click at [630, 333] on li "48" at bounding box center [784, 689] width 9 height 6
click at [630, 333] on li "49" at bounding box center [783, 689] width 9 height 6
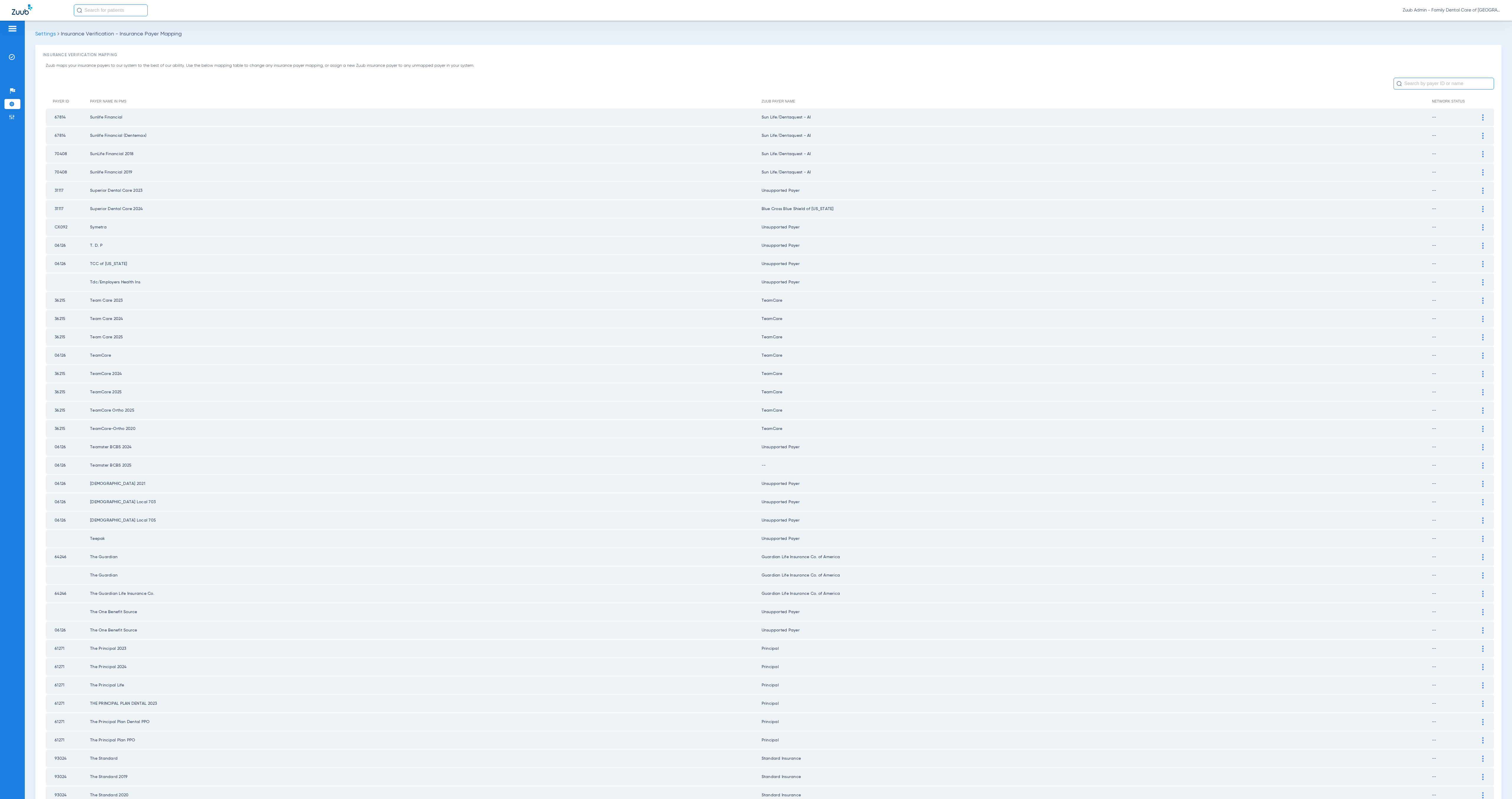
click at [945, 462] on img at bounding box center [1483, 465] width 2 height 6
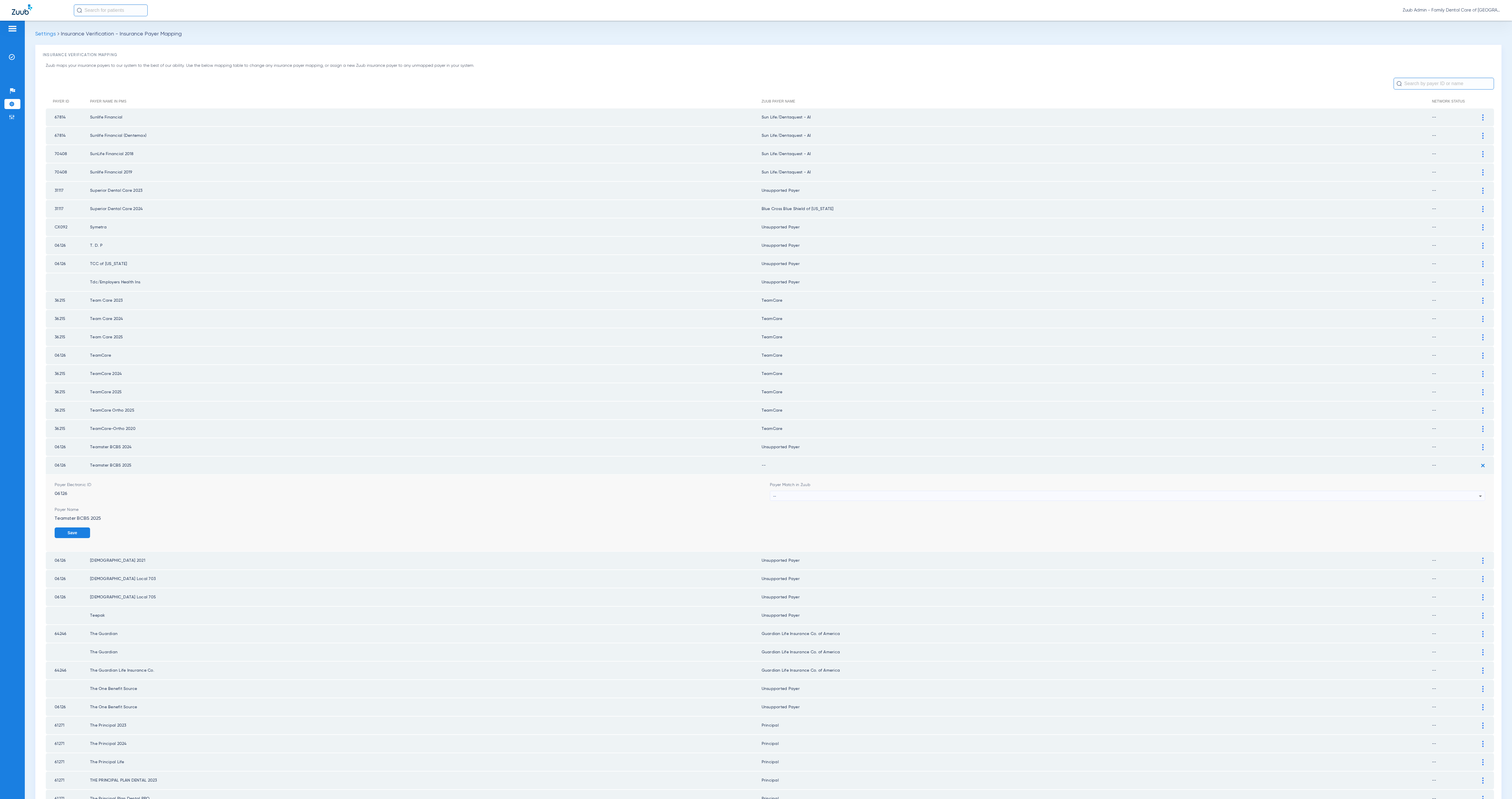
click at [808, 491] on div "--" at bounding box center [1126, 495] width 706 height 10
type input "uns"
drag, startPoint x: 840, startPoint y: 515, endPoint x: 852, endPoint y: 520, distance: 13.0
click at [840, 499] on mat-option "Unsupported Payer" at bounding box center [1121, 517] width 711 height 10
click at [945, 499] on button "Save" at bounding box center [1468, 533] width 35 height 11
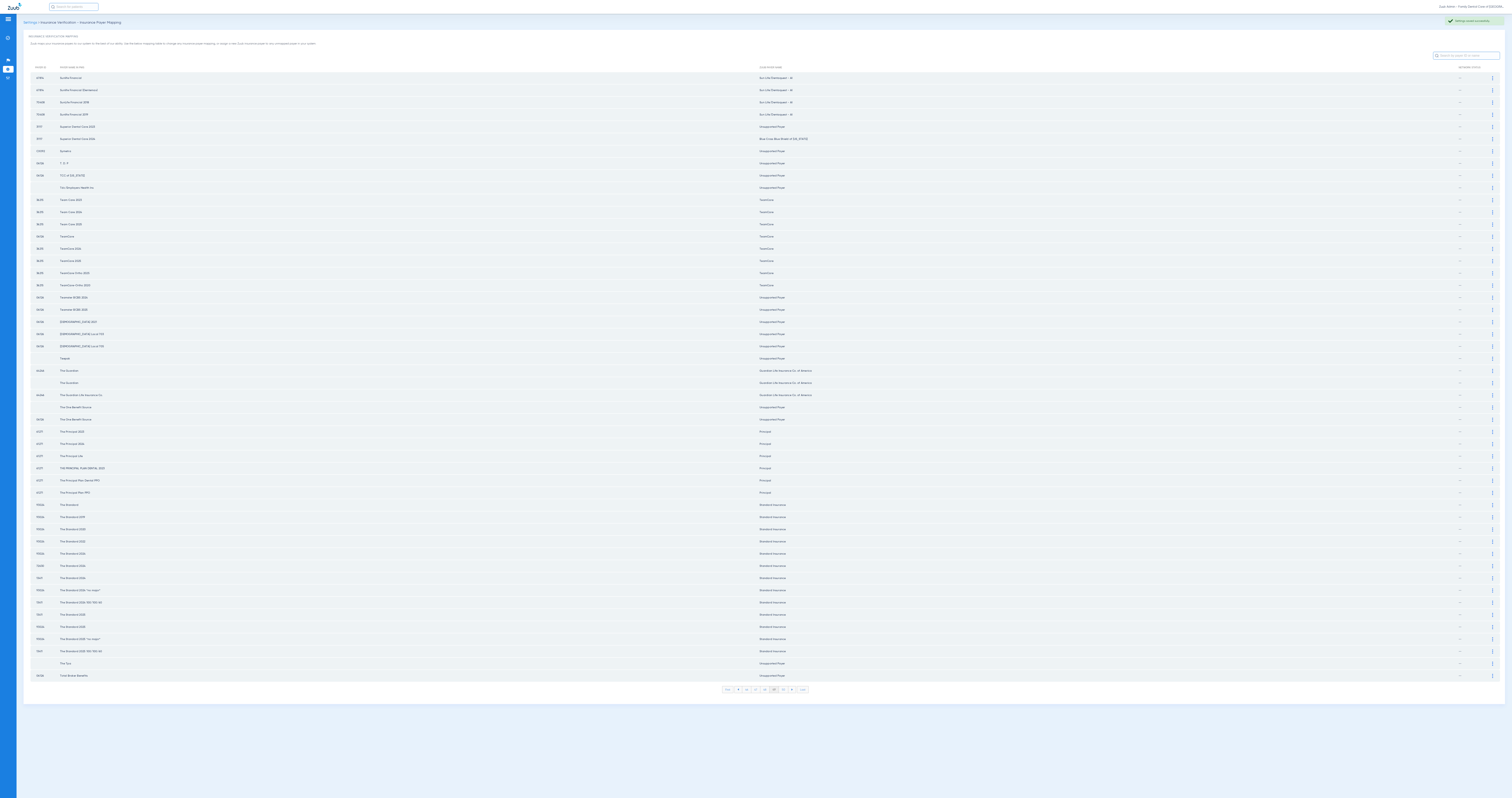
click at [630, 333] on li "50" at bounding box center [784, 689] width 9 height 6
click at [630, 333] on li "51" at bounding box center [784, 689] width 9 height 6
click at [630, 333] on li "52" at bounding box center [783, 689] width 9 height 6
click at [630, 333] on li "53" at bounding box center [783, 689] width 9 height 6
click at [630, 333] on div at bounding box center [1493, 468] width 7 height 4
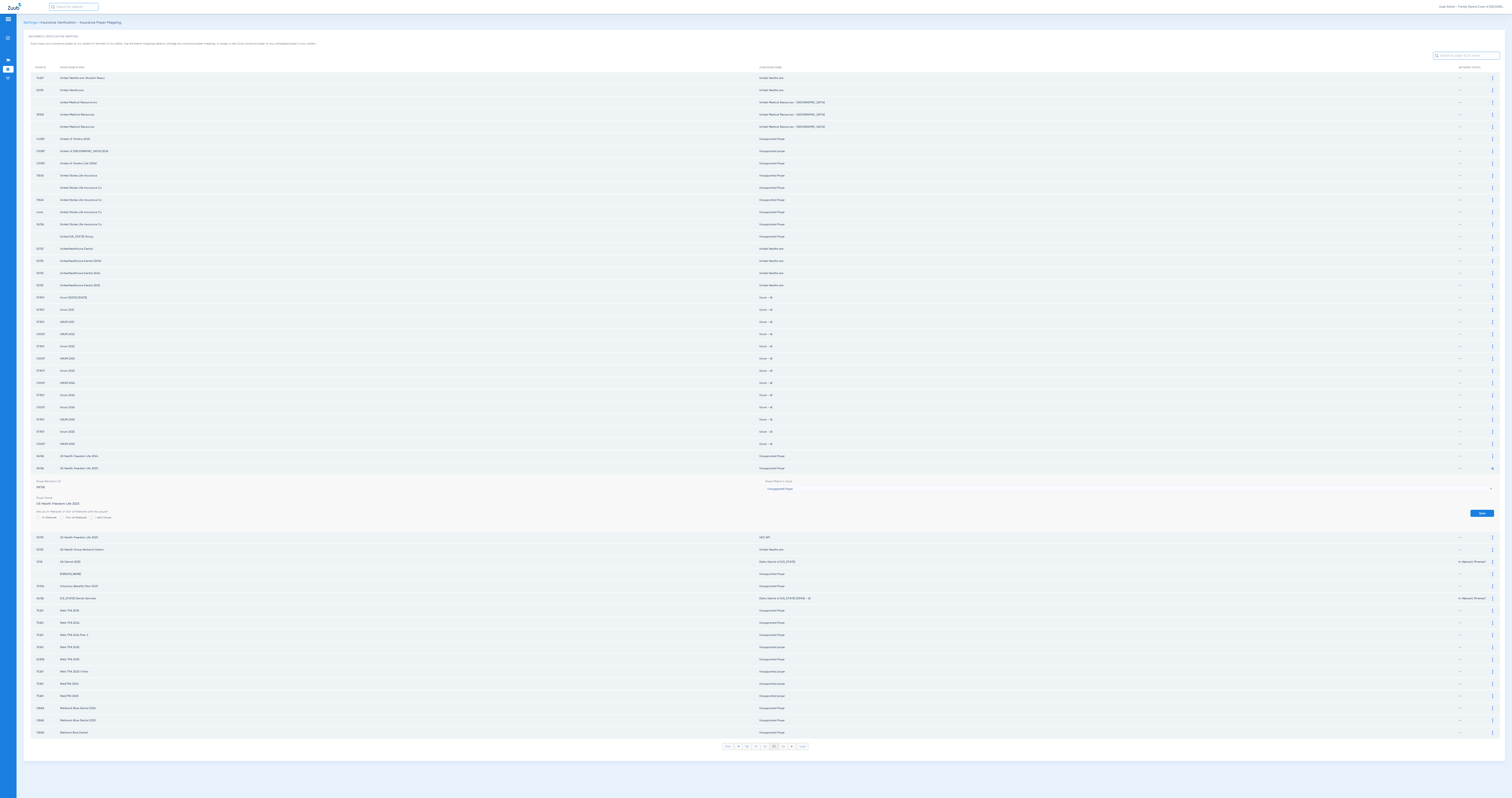
click at [630, 333] on img at bounding box center [1492, 468] width 6 height 6
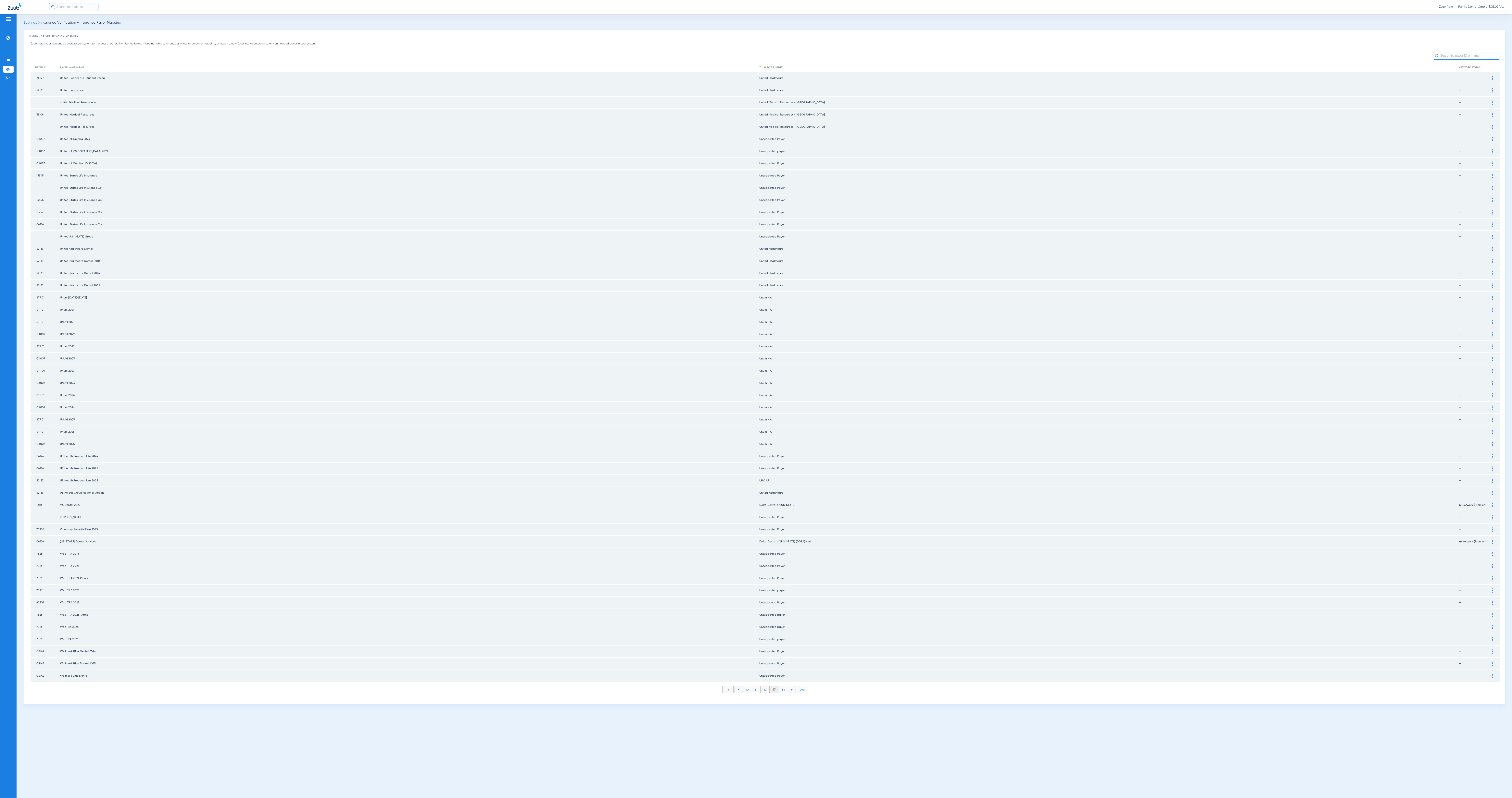
click at [630, 333] on img at bounding box center [1493, 481] width 1 height 4
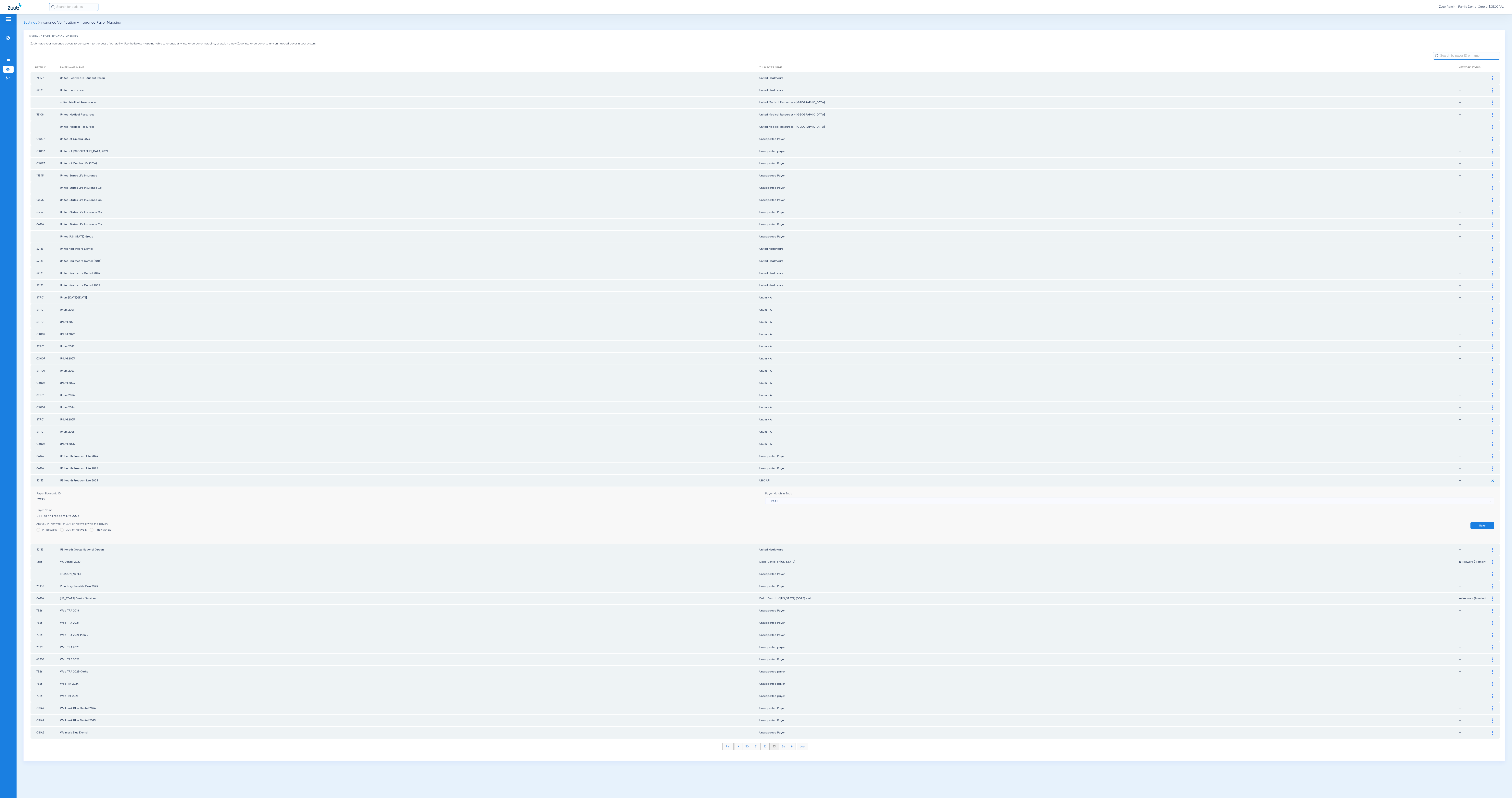
click at [630, 333] on div "UHC API" at bounding box center [1128, 501] width 723 height 6
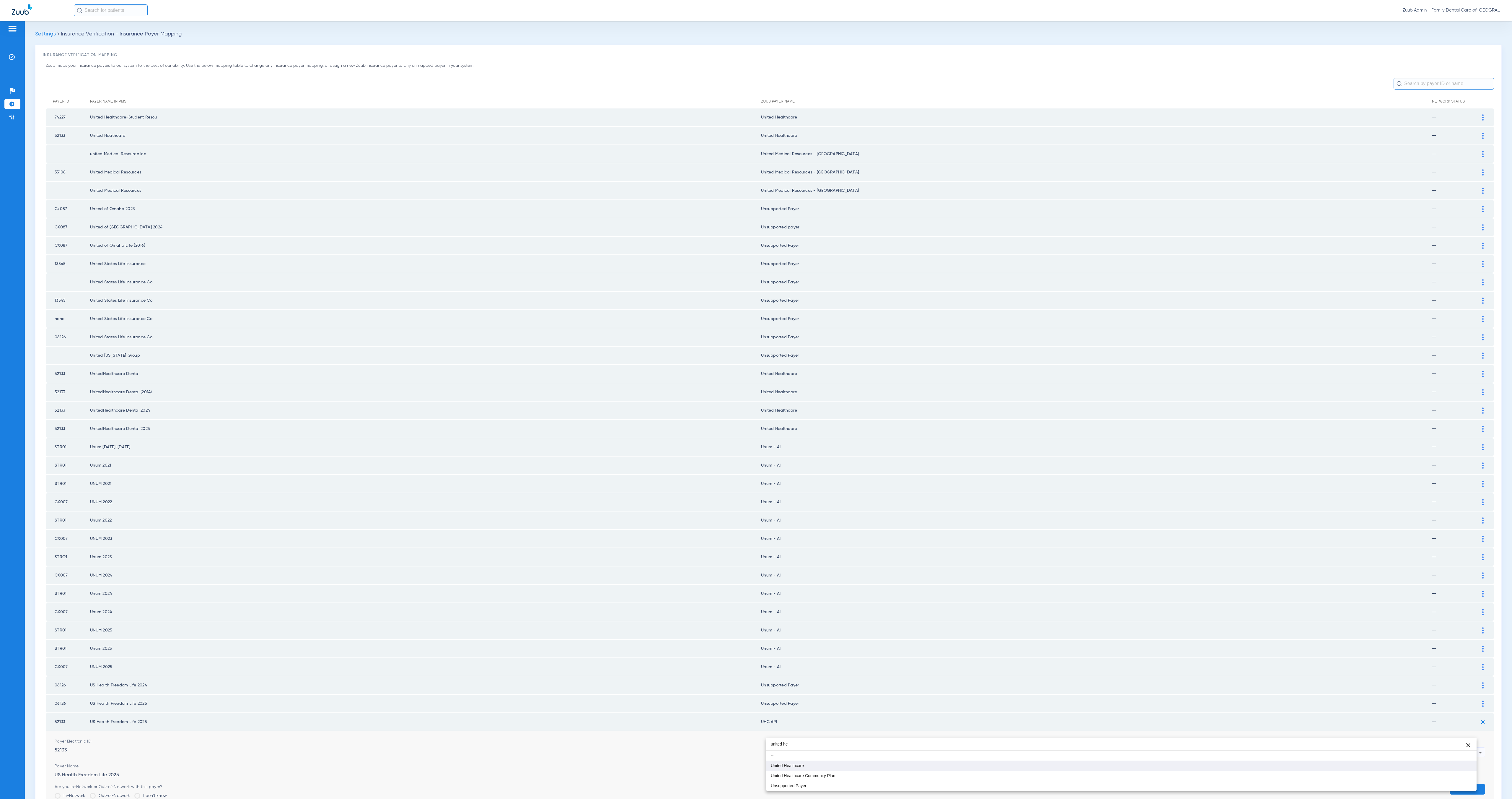
type input "united he"
drag, startPoint x: 934, startPoint y: 764, endPoint x: 1031, endPoint y: 763, distance: 97.0
click at [934, 499] on mat-option "United Healthcare" at bounding box center [1121, 765] width 711 height 10
click at [945, 499] on button "Save" at bounding box center [1468, 789] width 35 height 11
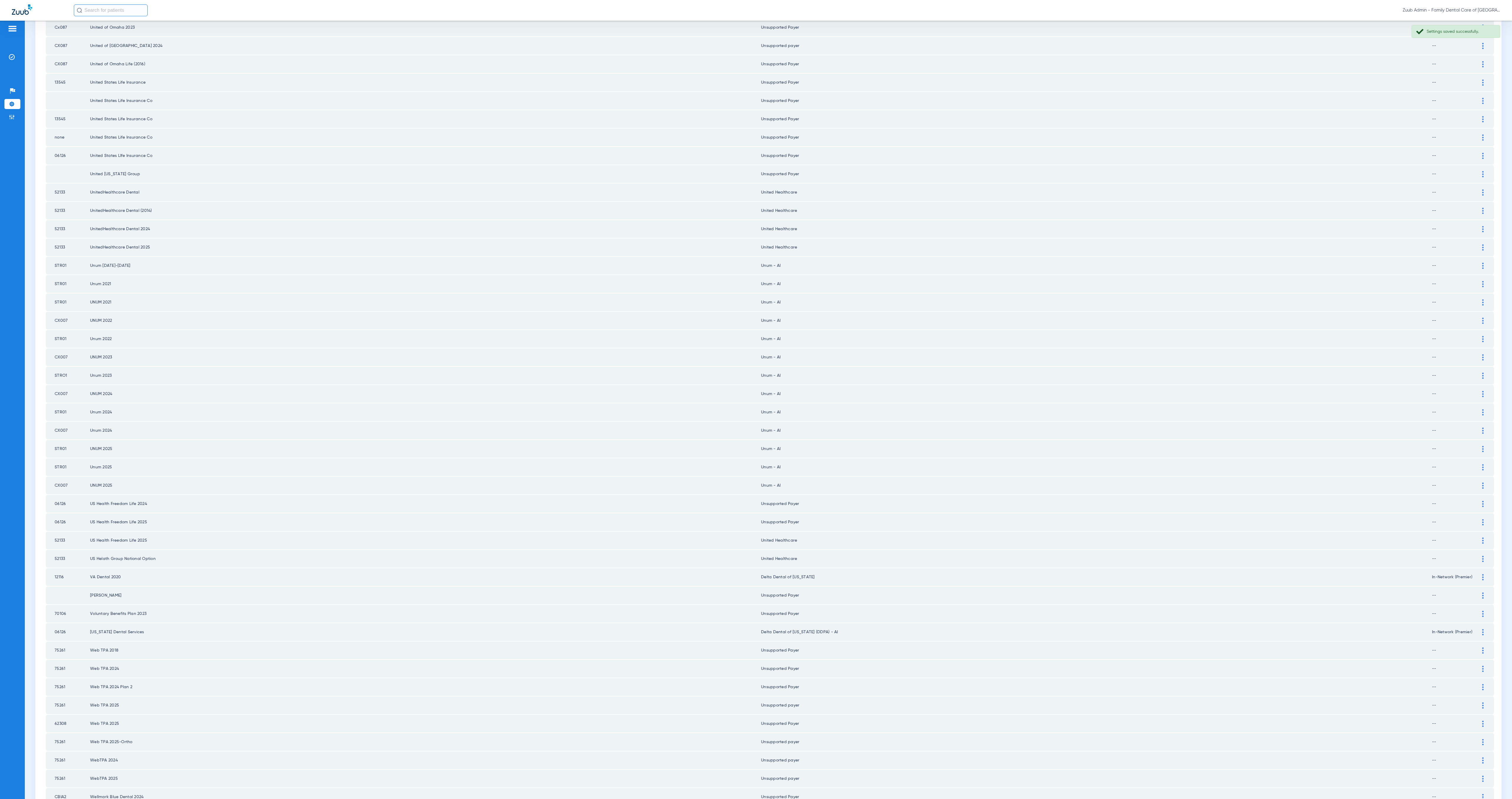
scroll to position [240, 0]
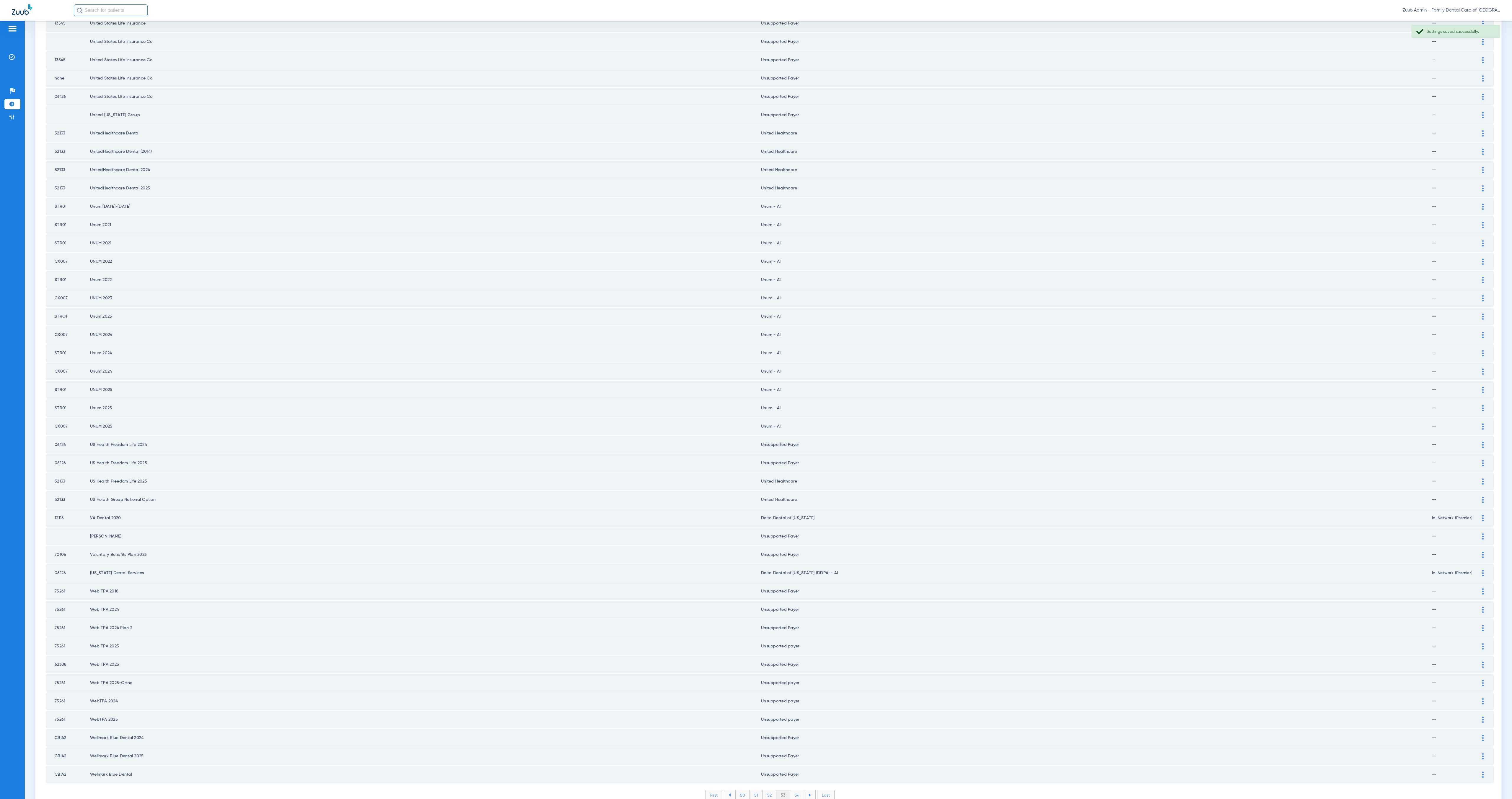
click at [793, 499] on li "54" at bounding box center [798, 795] width 14 height 10
click at [791, 499] on li "55" at bounding box center [797, 795] width 14 height 10
click at [793, 499] on li "56" at bounding box center [797, 795] width 13 height 10
click at [794, 499] on li "57" at bounding box center [797, 795] width 13 height 10
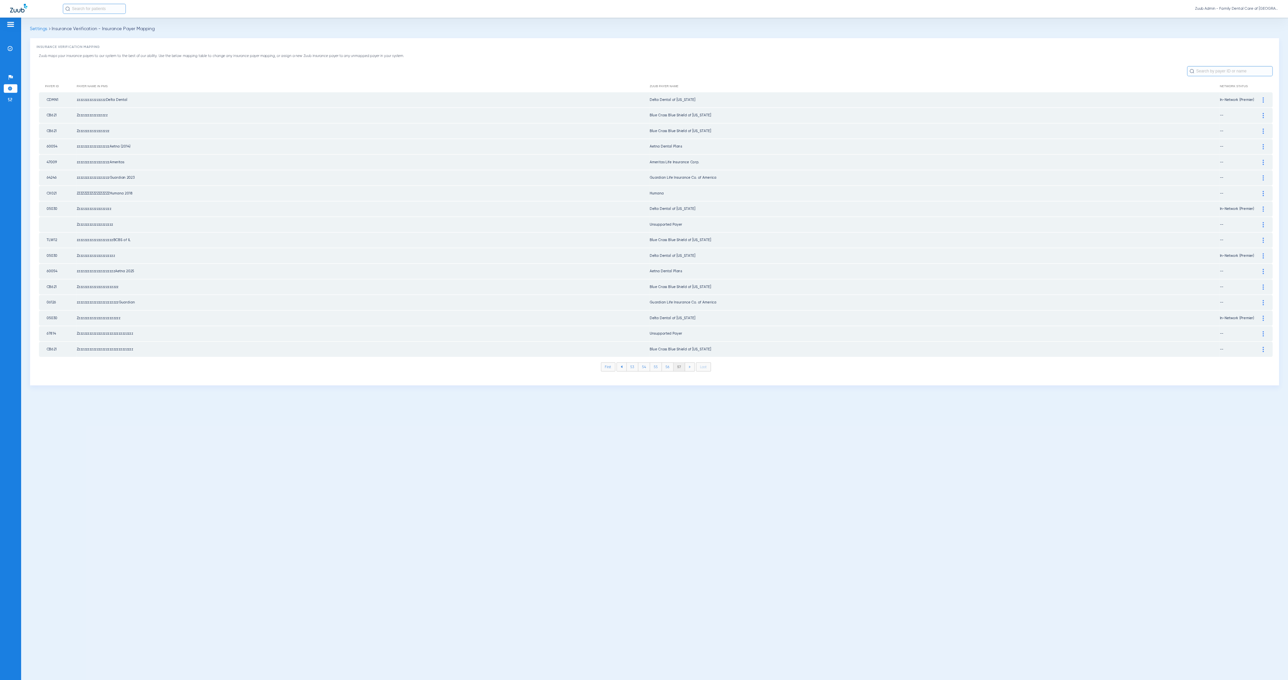
scroll to position [0, 0]
click at [16, 66] on img at bounding box center [13, 64] width 7 height 7
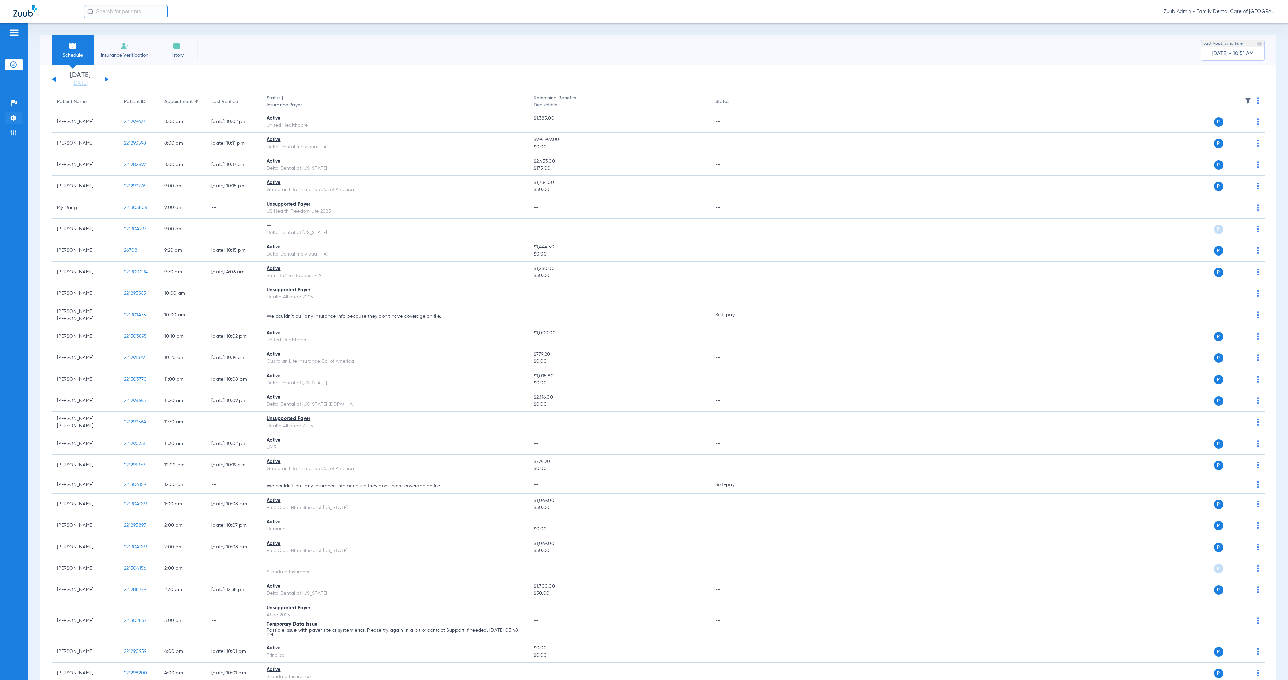
click at [16, 119] on img at bounding box center [13, 118] width 7 height 7
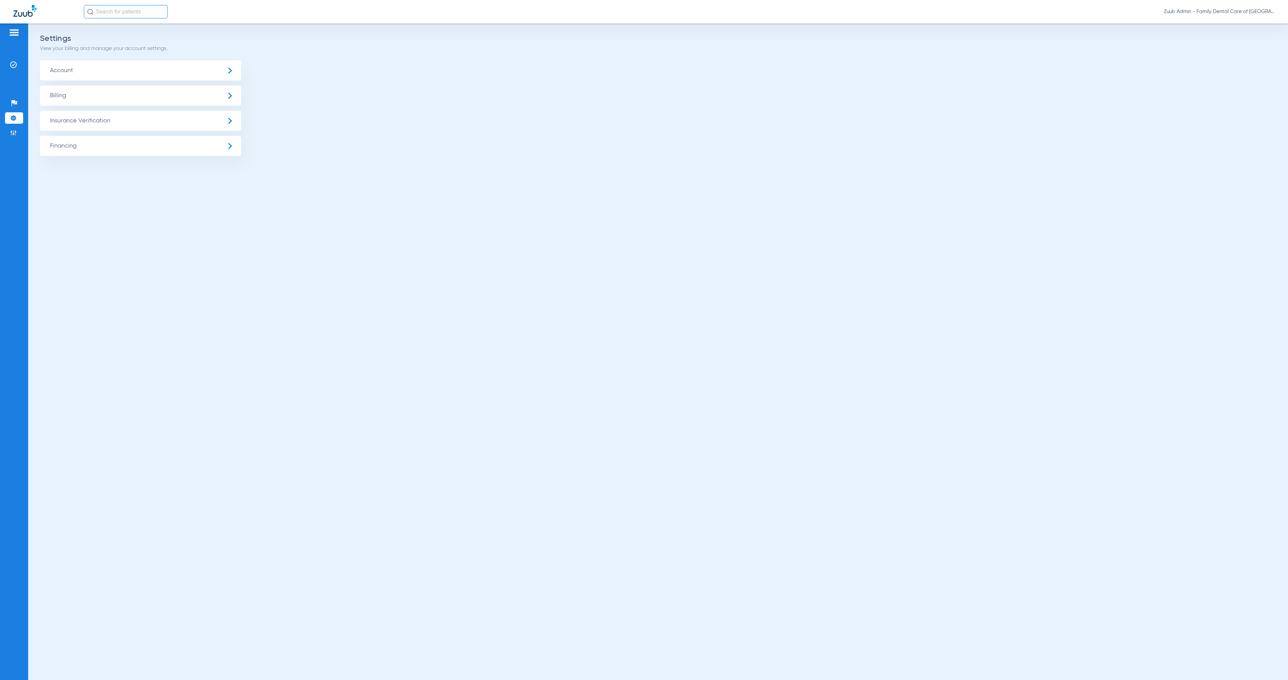
click at [141, 122] on span "Insurance Verification" at bounding box center [140, 121] width 201 height 20
click at [10, 133] on img at bounding box center [13, 132] width 7 height 7
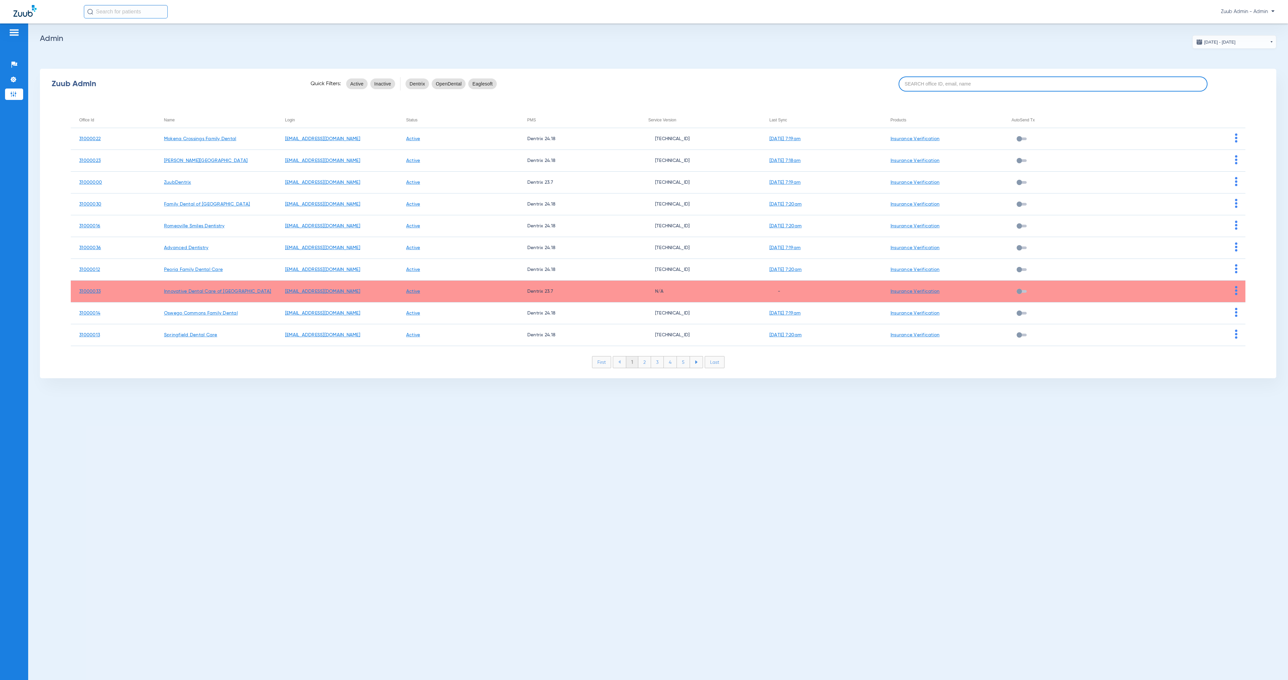
click at [924, 84] on input at bounding box center [1053, 83] width 309 height 15
paste input "31000019"
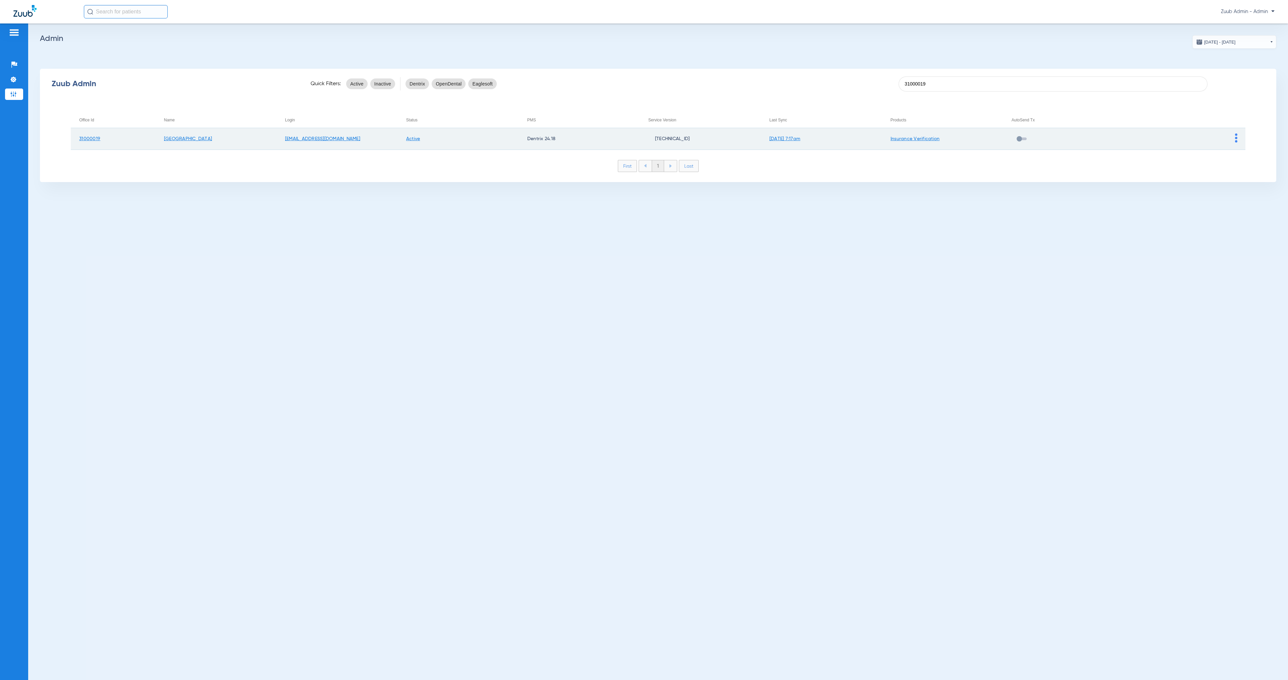
type input "31000019"
click at [1073, 139] on img at bounding box center [1236, 137] width 2 height 9
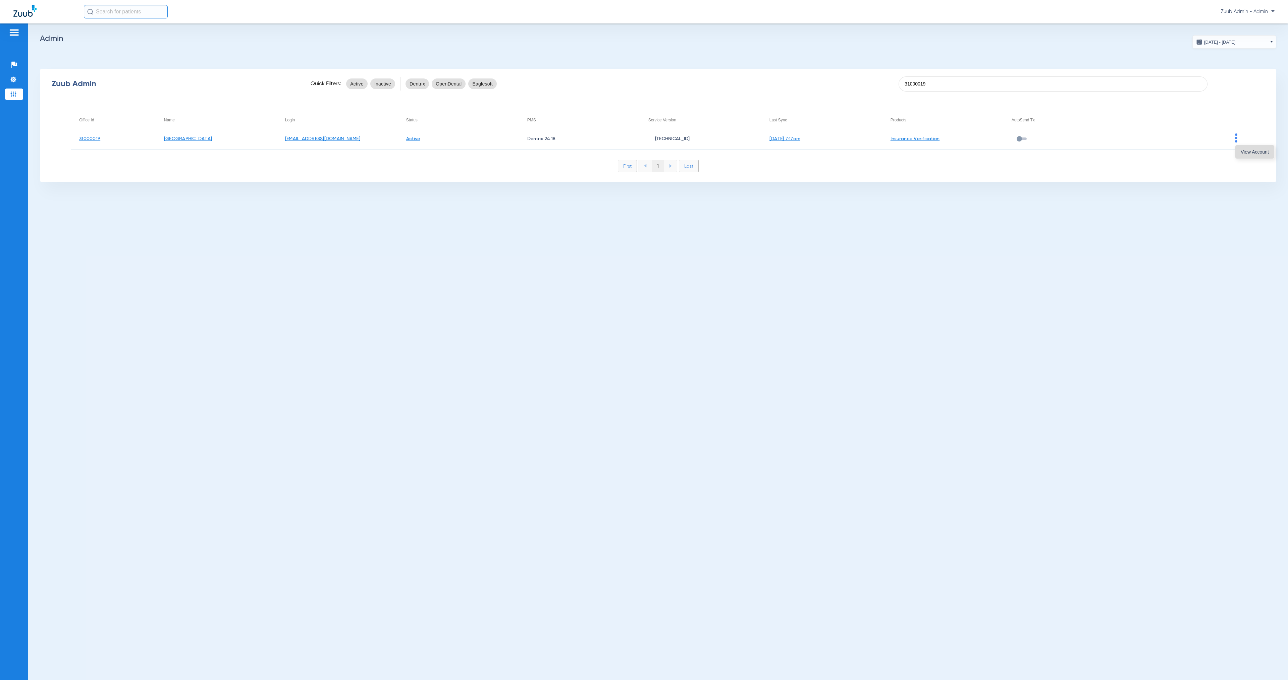
click at [1073, 150] on span "View Account" at bounding box center [1255, 152] width 28 height 5
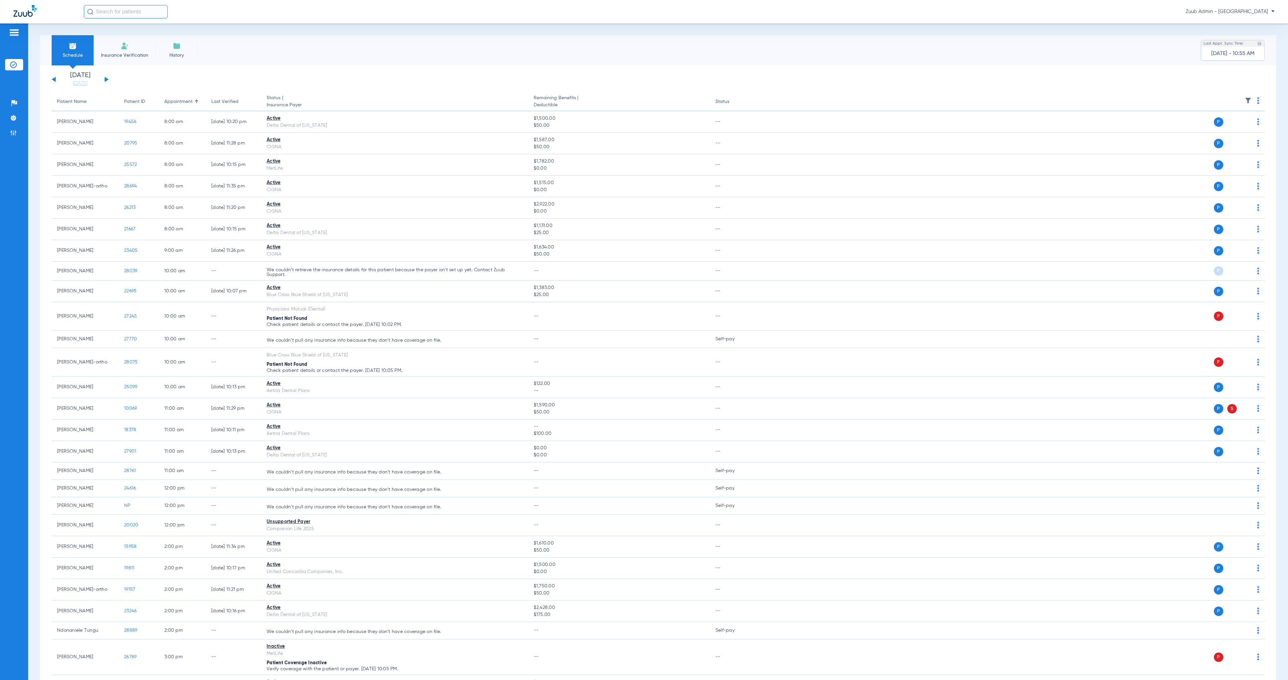
click at [1073, 100] on img at bounding box center [1248, 100] width 7 height 7
click at [1060, 73] on div at bounding box center [644, 340] width 1288 height 680
click at [121, 13] on input "text" at bounding box center [126, 11] width 84 height 13
type input "10069"
click at [138, 35] on td "10069" at bounding box center [146, 35] width 17 height 9
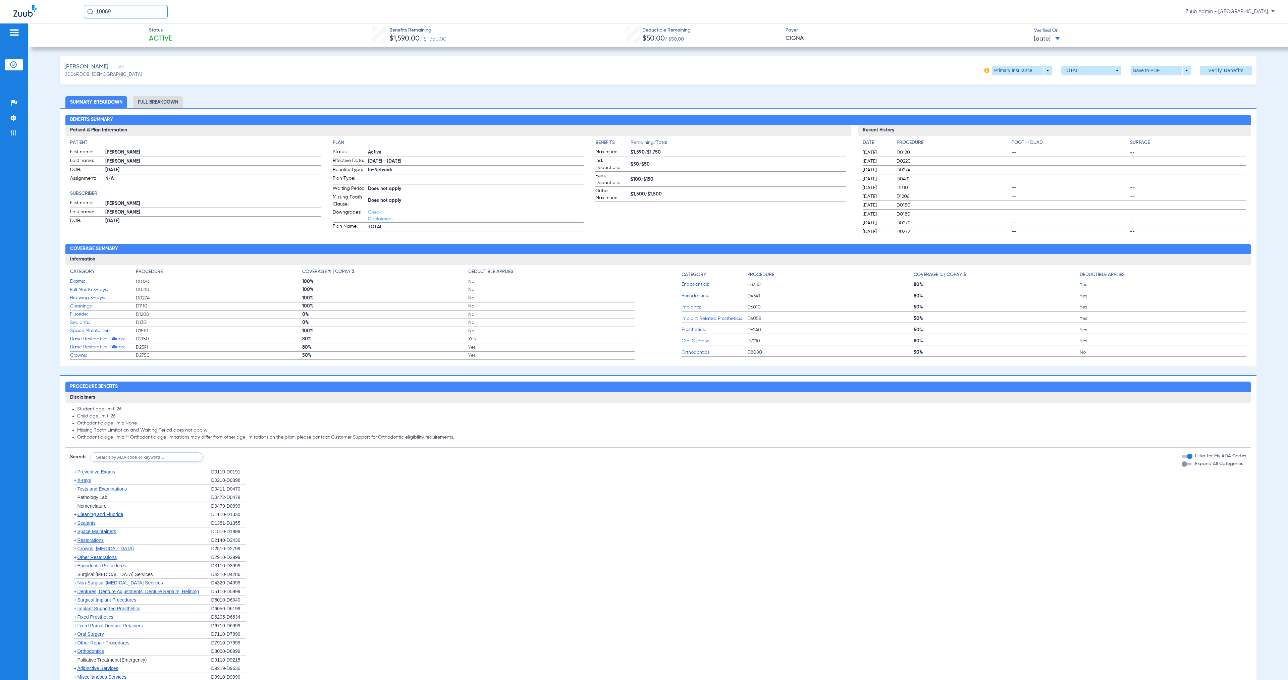
click at [14, 66] on img at bounding box center [13, 64] width 7 height 7
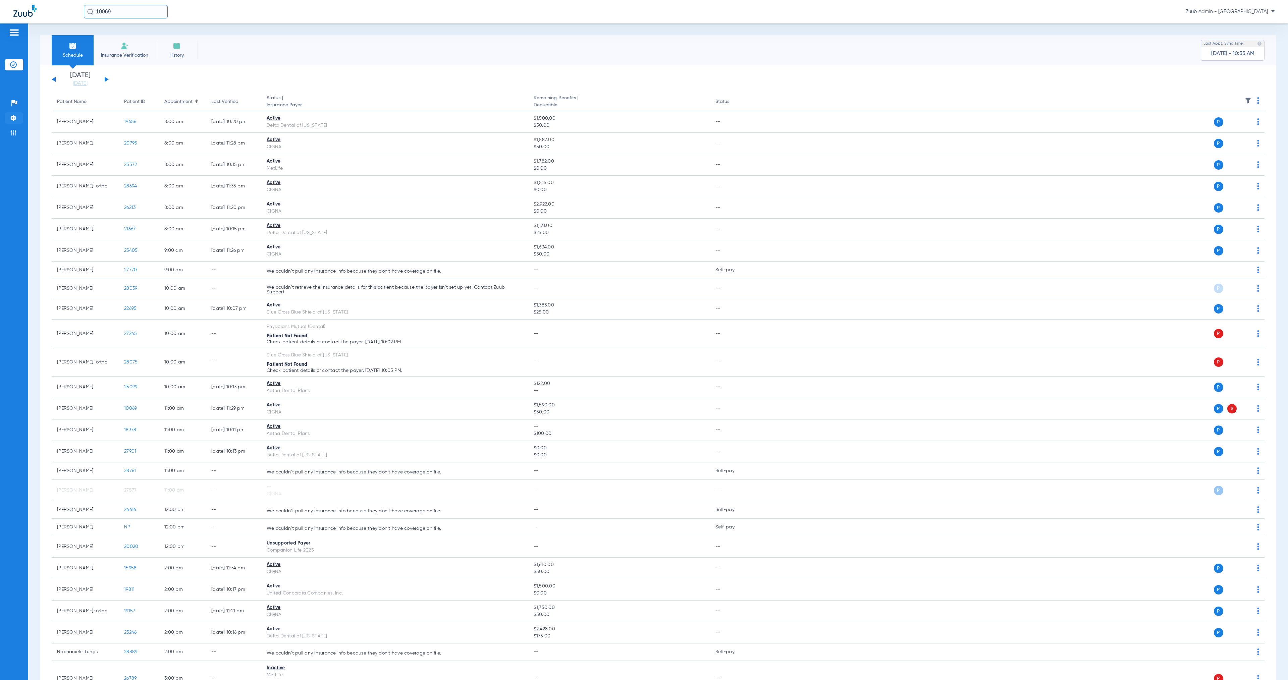
click at [16, 116] on img at bounding box center [13, 118] width 7 height 7
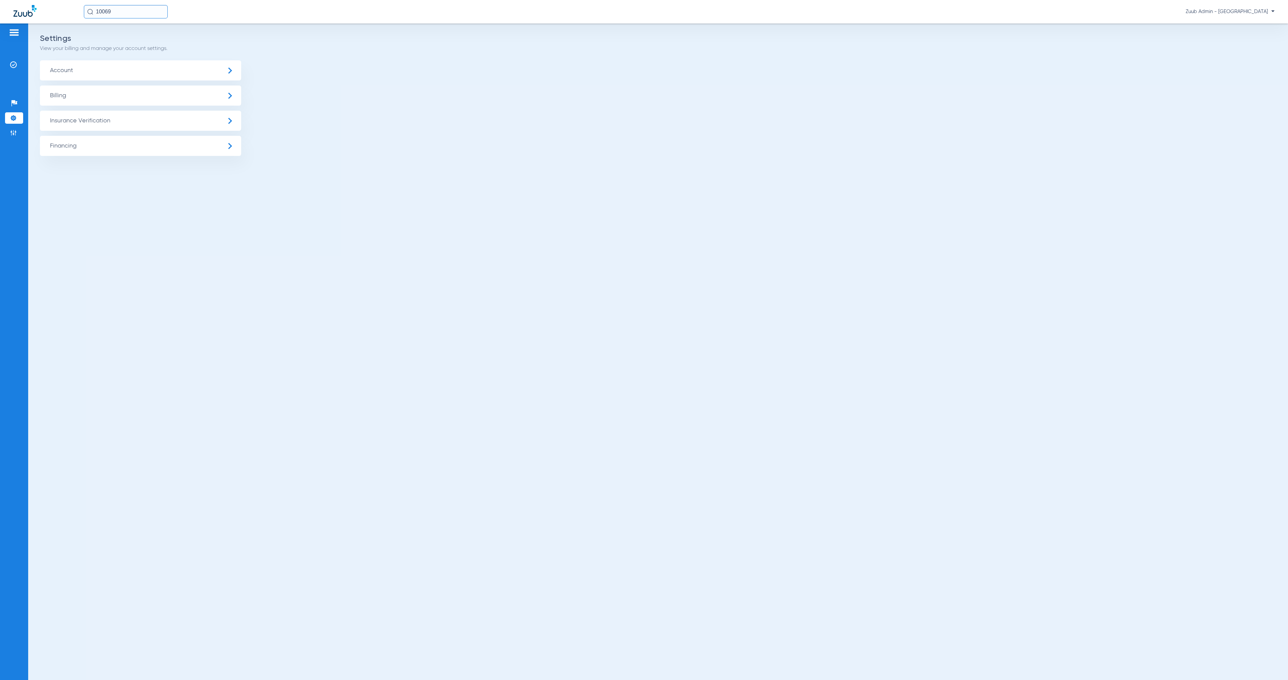
click at [127, 123] on span "Insurance Verification" at bounding box center [140, 121] width 201 height 20
click at [171, 169] on li "Insurance Payer Mapping" at bounding box center [140, 173] width 201 height 17
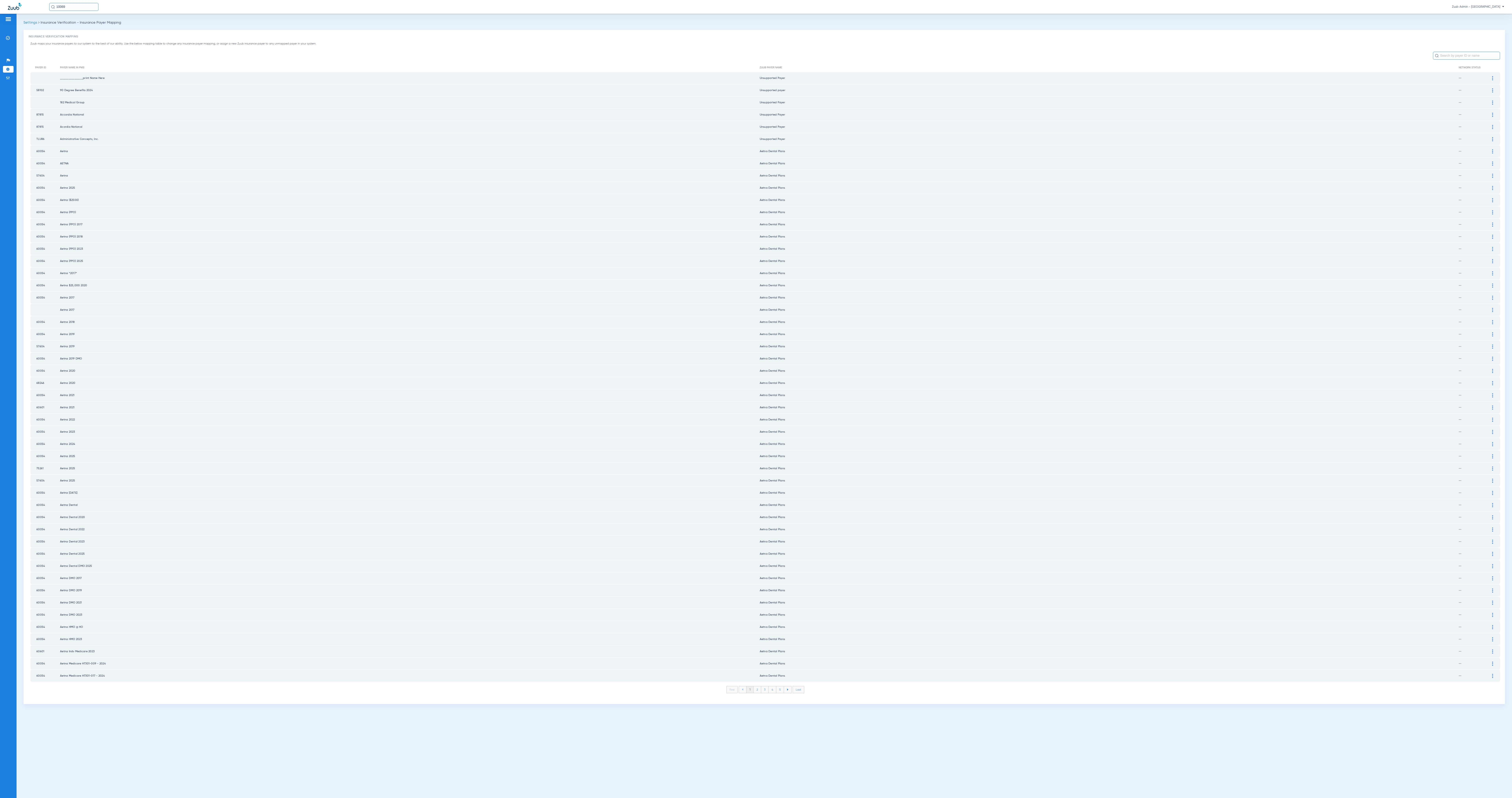
click at [756, 399] on li "2" at bounding box center [757, 689] width 8 height 6
click at [756, 399] on li "3" at bounding box center [765, 689] width 8 height 6
click at [756, 399] on li "4" at bounding box center [772, 689] width 8 height 6
click at [756, 399] on li "5" at bounding box center [780, 689] width 8 height 6
click at [756, 399] on li "6" at bounding box center [780, 689] width 8 height 6
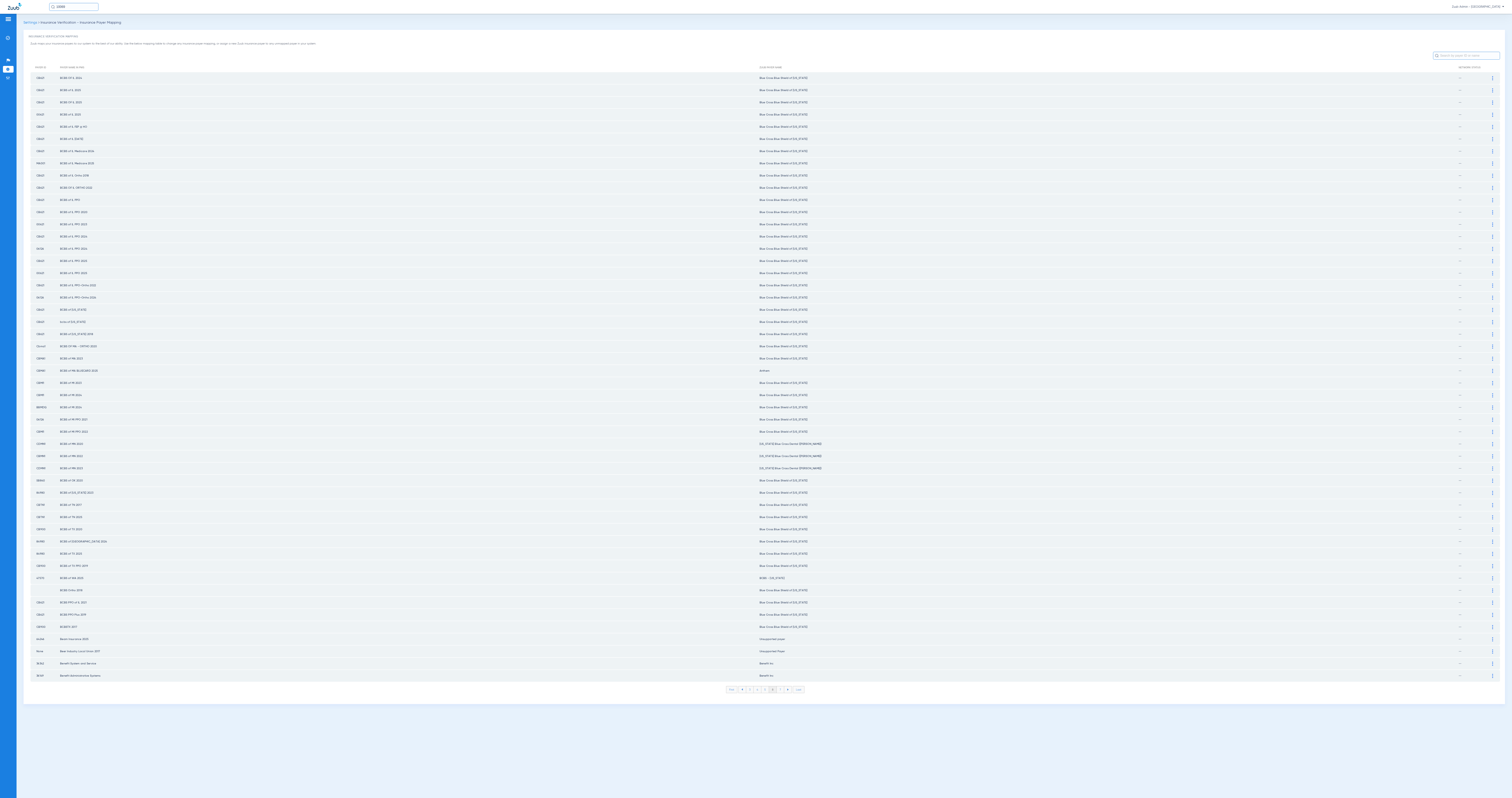
click at [756, 399] on li "7" at bounding box center [780, 689] width 8 height 6
click at [756, 399] on li "8" at bounding box center [780, 689] width 8 height 6
click at [756, 399] on li "9" at bounding box center [780, 689] width 8 height 6
click at [756, 399] on li "10" at bounding box center [780, 689] width 9 height 6
click at [756, 399] on li "11" at bounding box center [781, 689] width 8 height 6
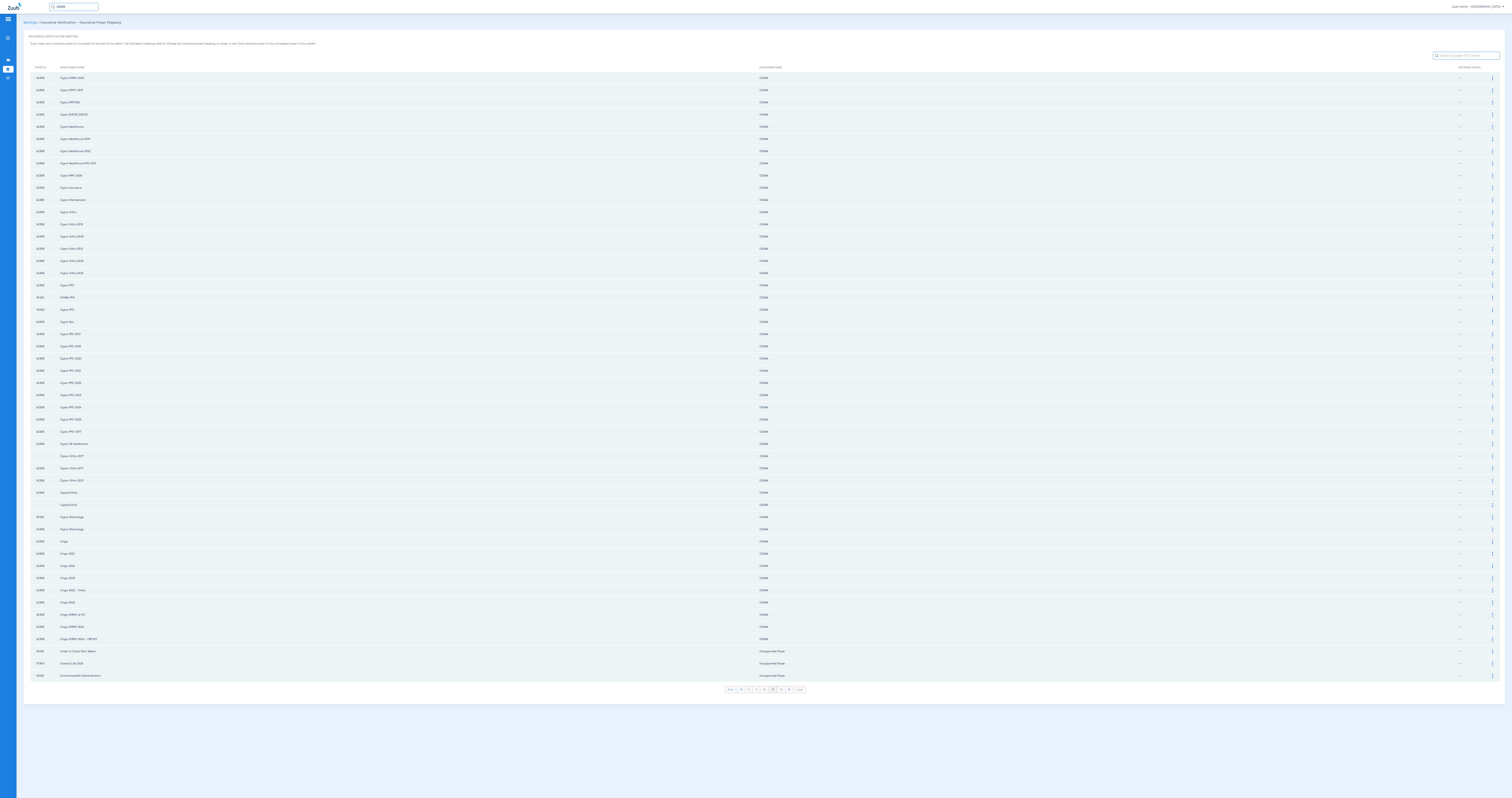
click at [756, 399] on li "12" at bounding box center [781, 689] width 8 height 6
click at [756, 399] on li "13" at bounding box center [782, 689] width 8 height 6
click at [756, 399] on li "14" at bounding box center [782, 689] width 9 height 6
click at [756, 399] on li "15" at bounding box center [782, 689] width 9 height 6
click at [756, 399] on li "16" at bounding box center [782, 689] width 8 height 6
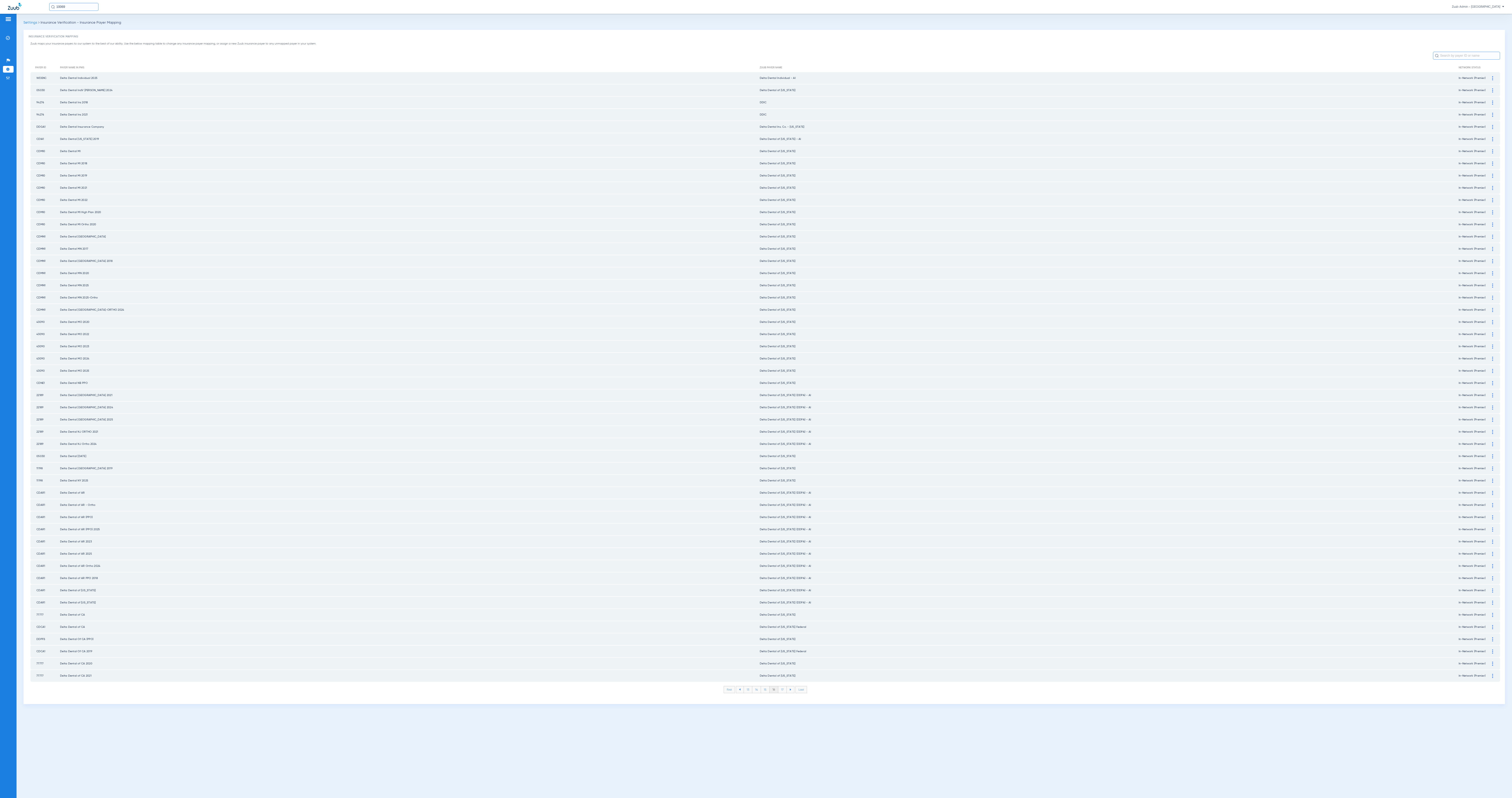
click at [756, 399] on li "17" at bounding box center [782, 689] width 8 height 6
click at [756, 399] on li "18" at bounding box center [782, 689] width 9 height 6
click at [756, 399] on li "19" at bounding box center [782, 689] width 8 height 6
click at [756, 399] on li "20" at bounding box center [782, 689] width 9 height 6
click at [756, 399] on li "21" at bounding box center [782, 689] width 8 height 6
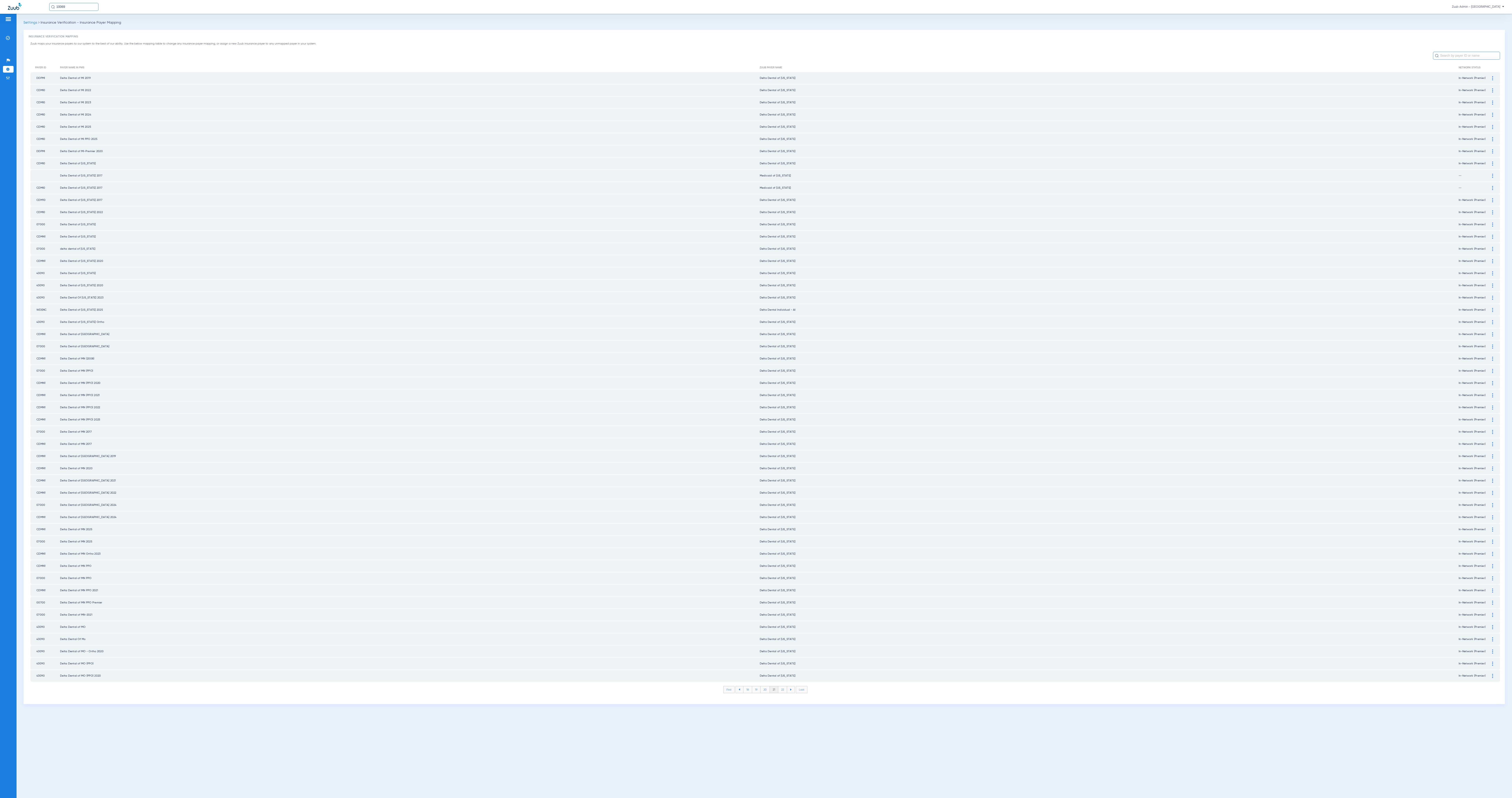
click at [756, 399] on li "22" at bounding box center [782, 689] width 9 height 6
click at [756, 399] on li "23" at bounding box center [782, 689] width 9 height 6
click at [756, 399] on li "24" at bounding box center [782, 689] width 9 height 6
click at [756, 399] on li "25" at bounding box center [782, 689] width 9 height 6
click at [756, 399] on li "26" at bounding box center [783, 689] width 9 height 6
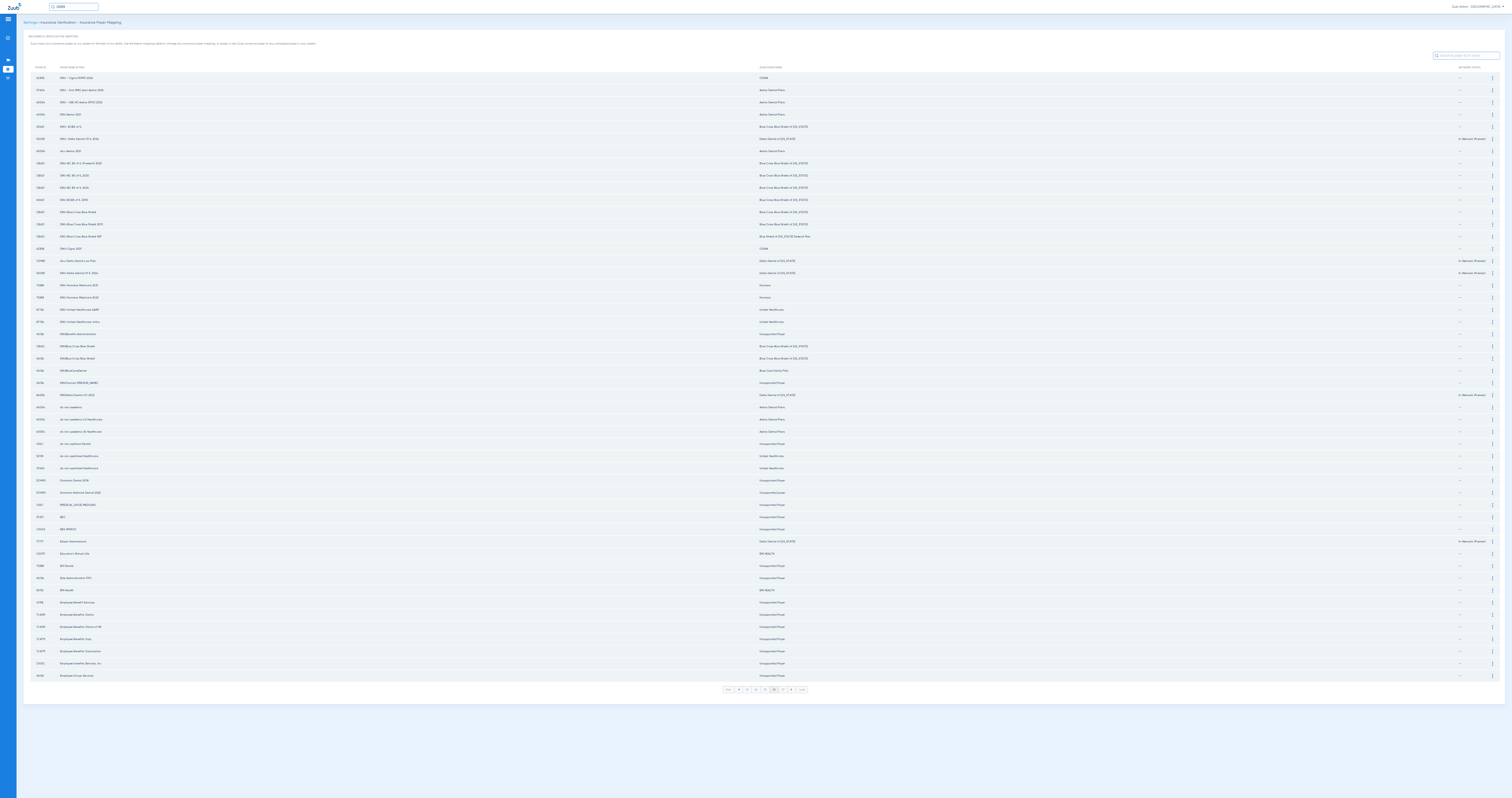
click at [756, 399] on li "27" at bounding box center [783, 689] width 9 height 6
click at [756, 399] on li "28" at bounding box center [783, 689] width 9 height 6
click at [756, 399] on li "29" at bounding box center [783, 689] width 9 height 6
click at [756, 399] on li "30" at bounding box center [783, 689] width 9 height 6
click at [756, 399] on li "31" at bounding box center [783, 689] width 8 height 6
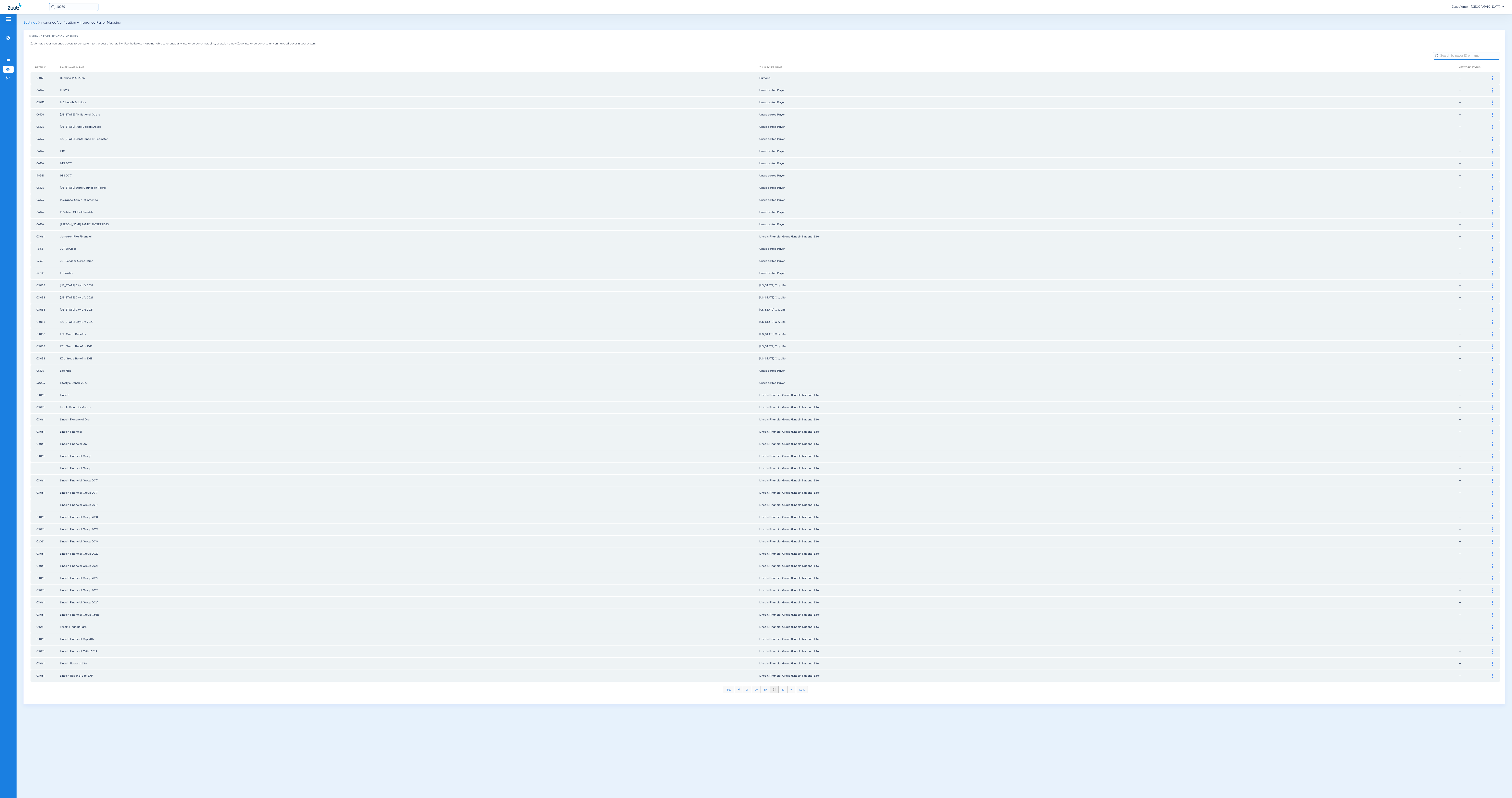
click at [756, 399] on li "32" at bounding box center [783, 689] width 9 height 6
click at [756, 399] on li "33" at bounding box center [783, 689] width 9 height 6
click at [756, 399] on li "34" at bounding box center [783, 689] width 9 height 6
click at [756, 399] on li "35" at bounding box center [782, 689] width 9 height 6
click at [756, 399] on li "36" at bounding box center [783, 689] width 9 height 6
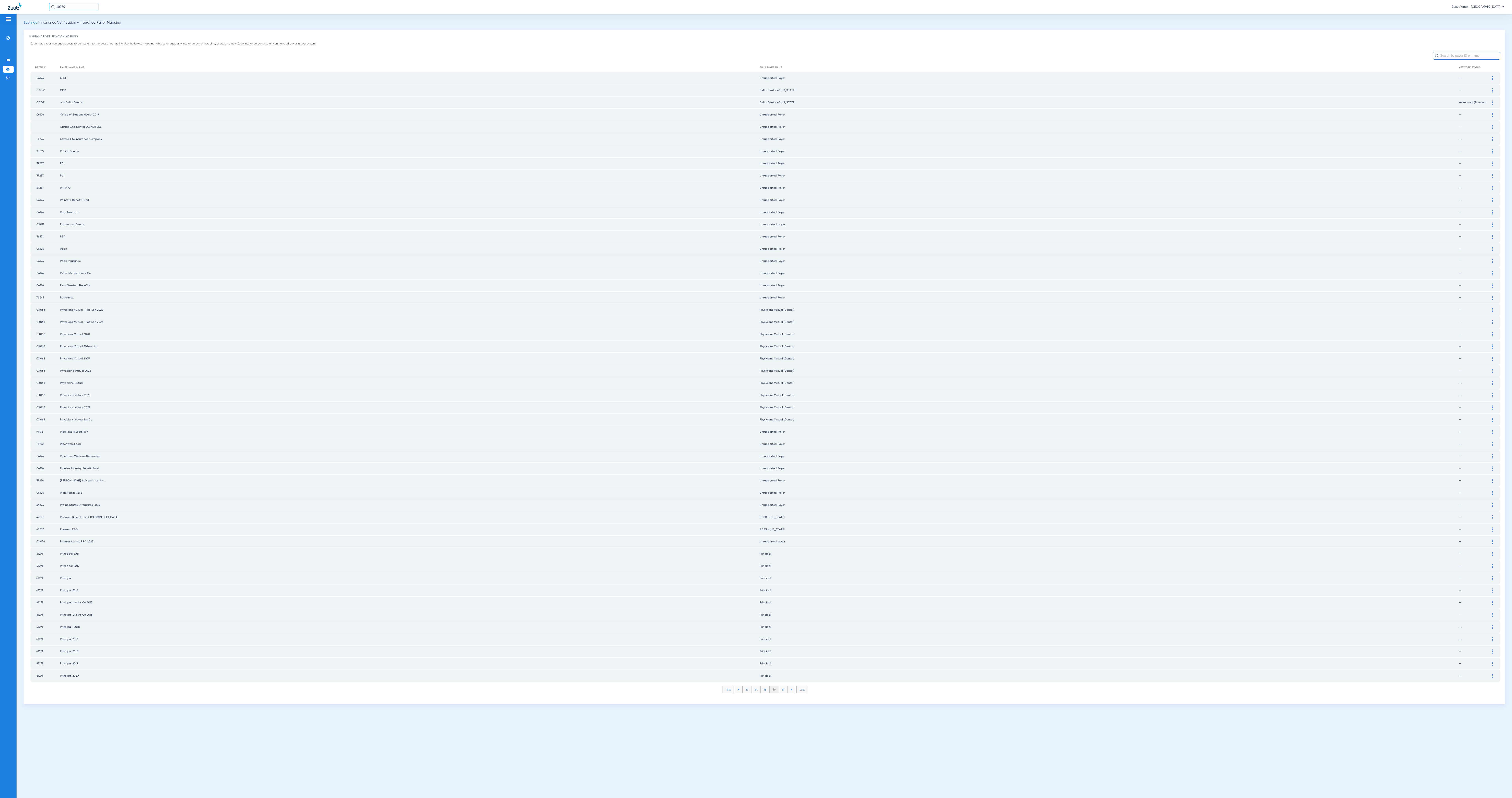
click at [756, 399] on li "37" at bounding box center [783, 689] width 9 height 6
click at [756, 399] on li "38" at bounding box center [783, 689] width 9 height 6
click at [756, 399] on li "39" at bounding box center [783, 689] width 9 height 6
click at [756, 399] on li "40" at bounding box center [783, 689] width 9 height 6
click at [756, 399] on li "41" at bounding box center [783, 689] width 9 height 6
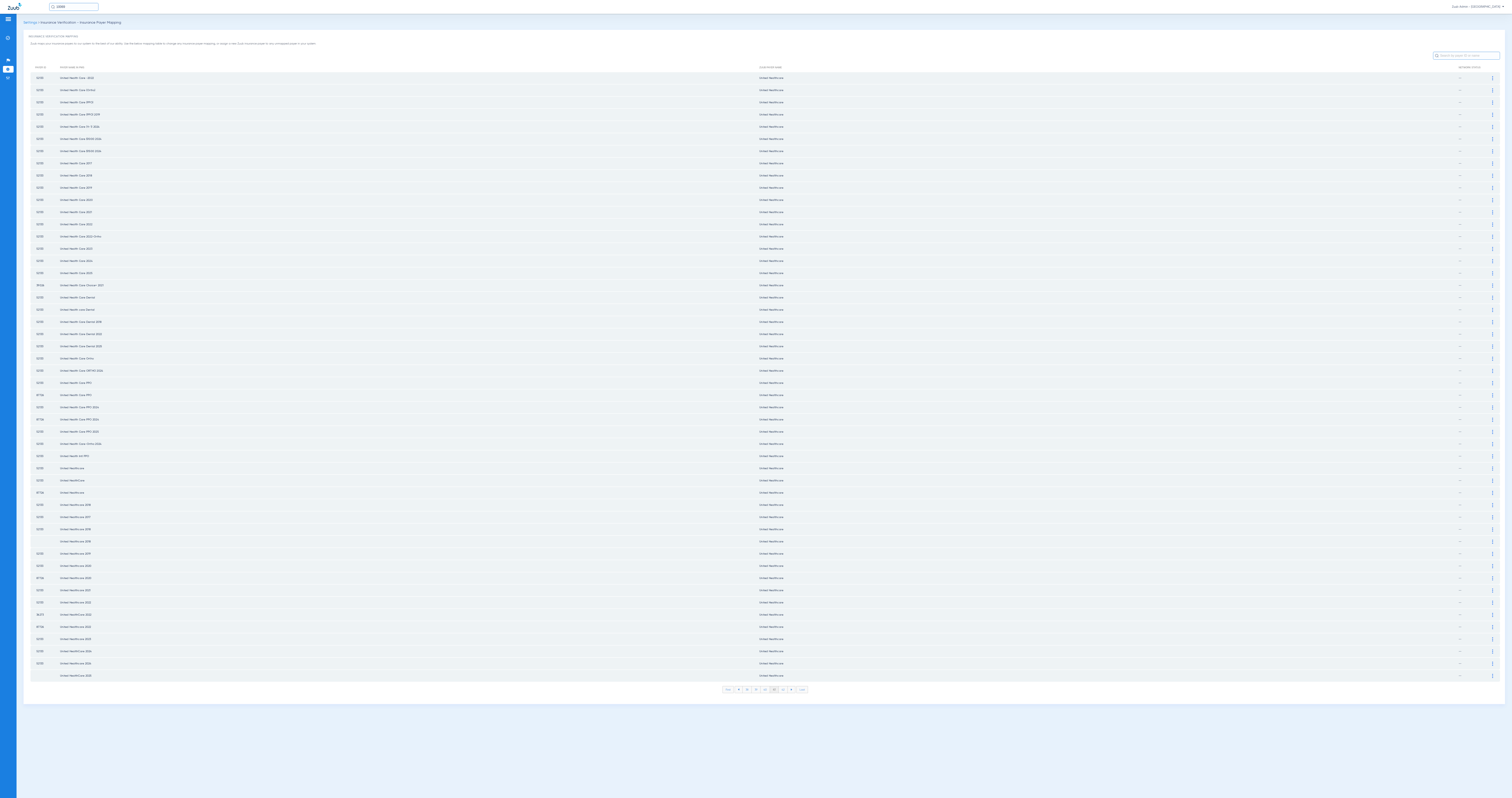
click at [756, 399] on li "42" at bounding box center [783, 689] width 9 height 6
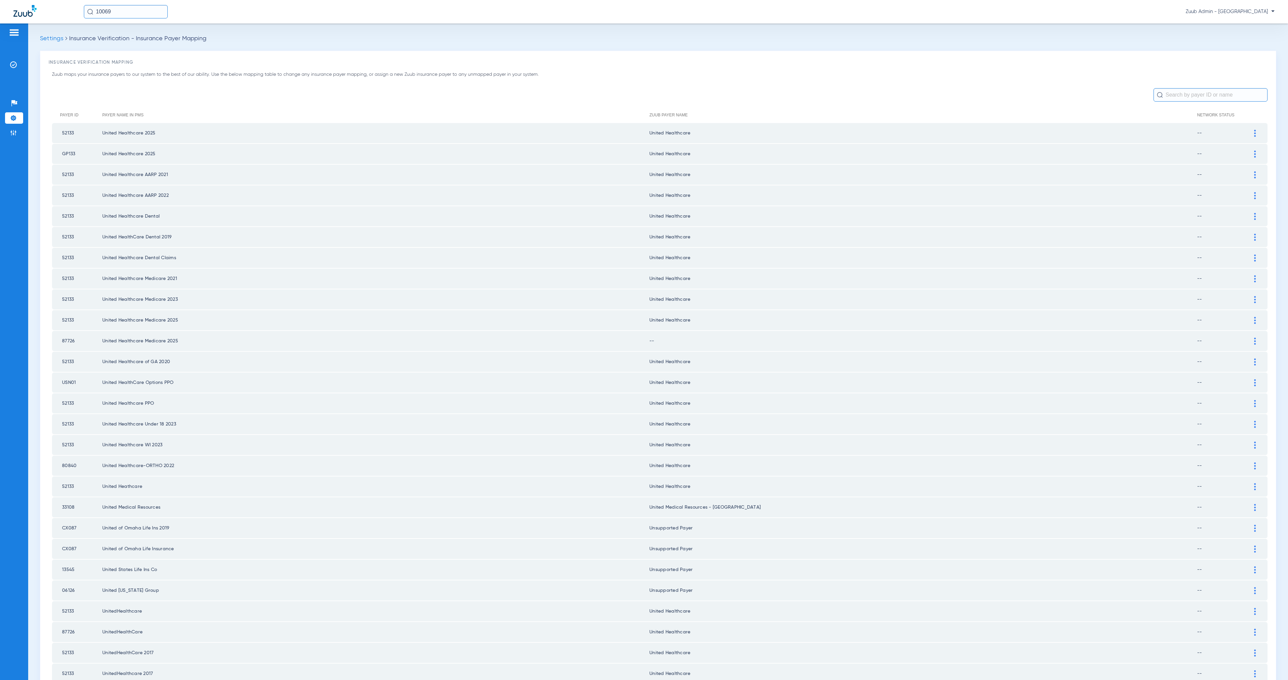
click at [1254, 338] on img at bounding box center [1255, 341] width 2 height 7
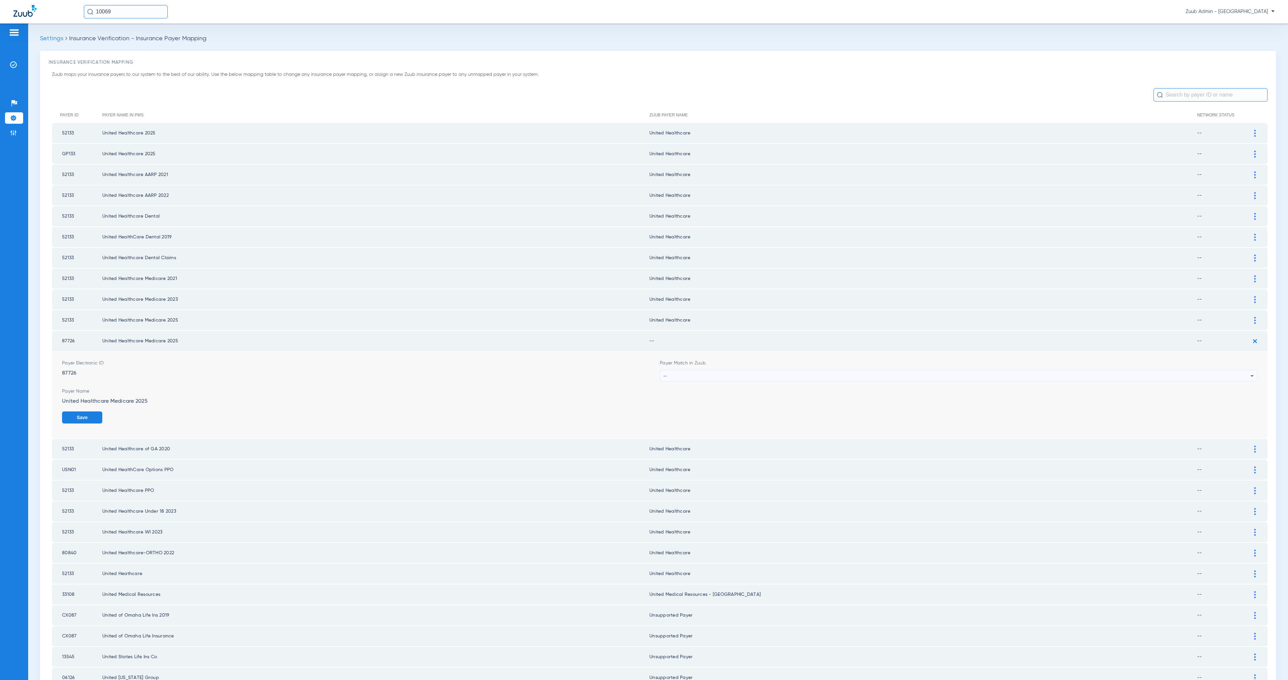
click at [683, 370] on div "--" at bounding box center [956, 375] width 587 height 11
type input "united h"
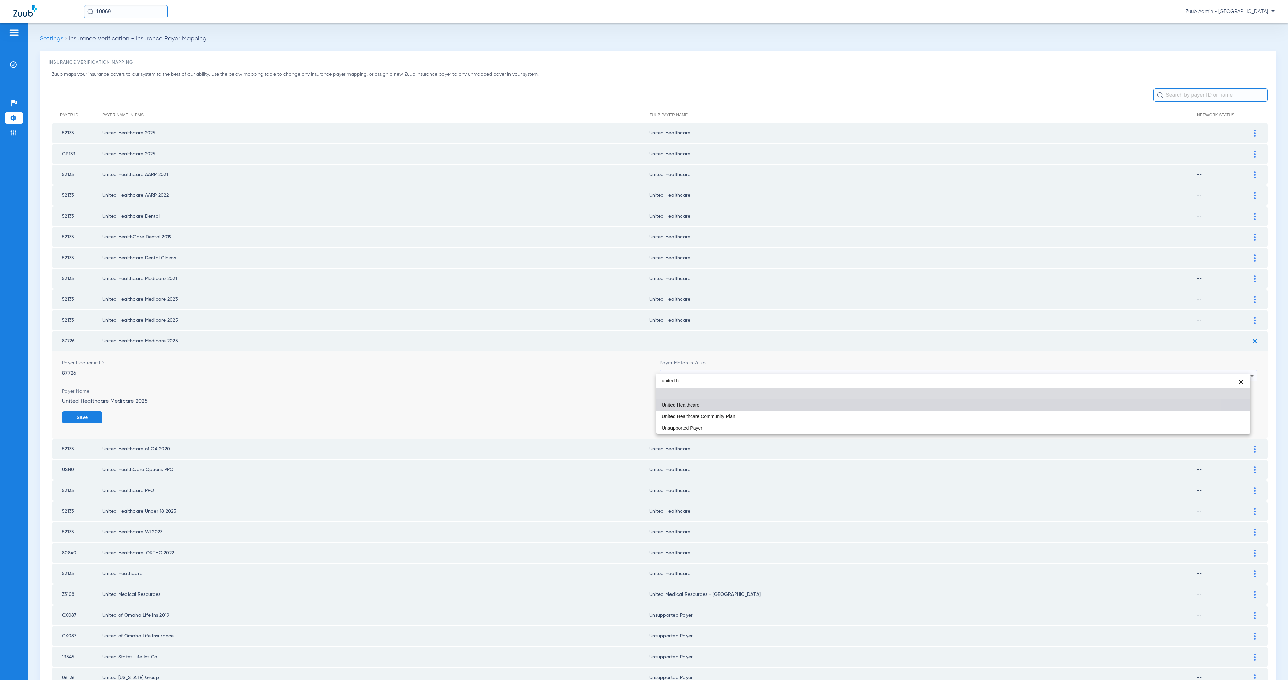
click at [724, 403] on mat-option "United Healthcare" at bounding box center [953, 404] width 594 height 11
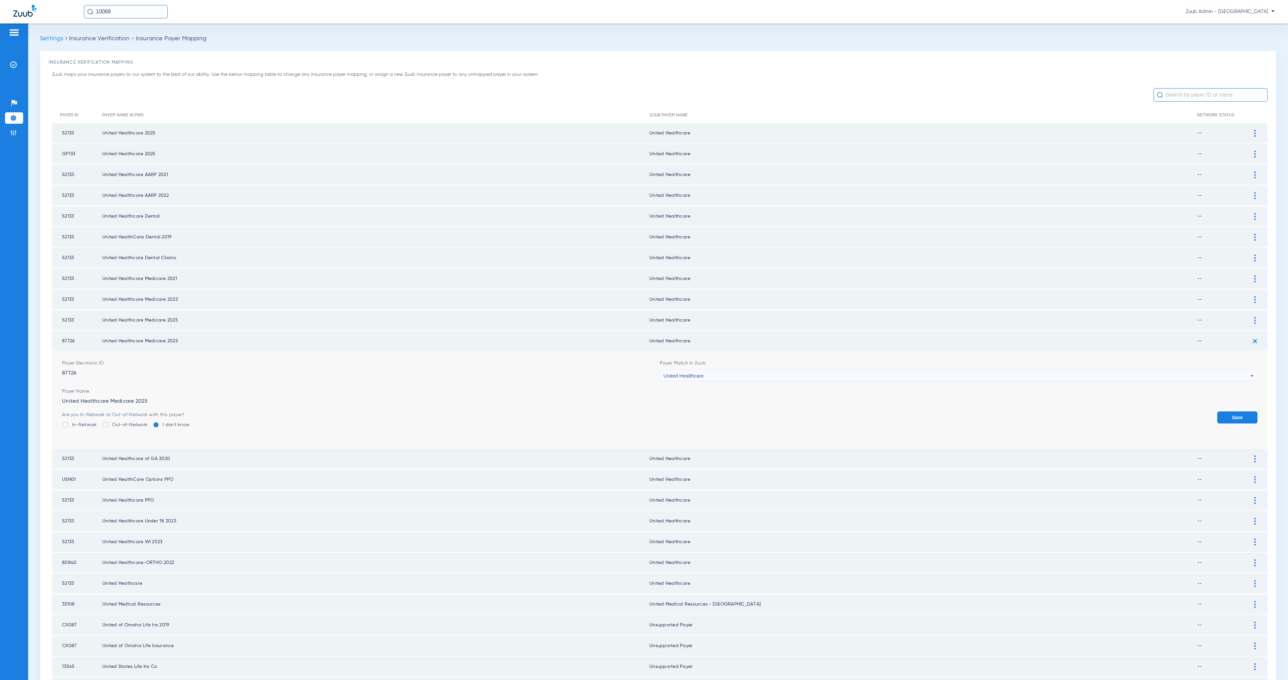
click at [1230, 412] on button "Save" at bounding box center [1237, 418] width 40 height 12
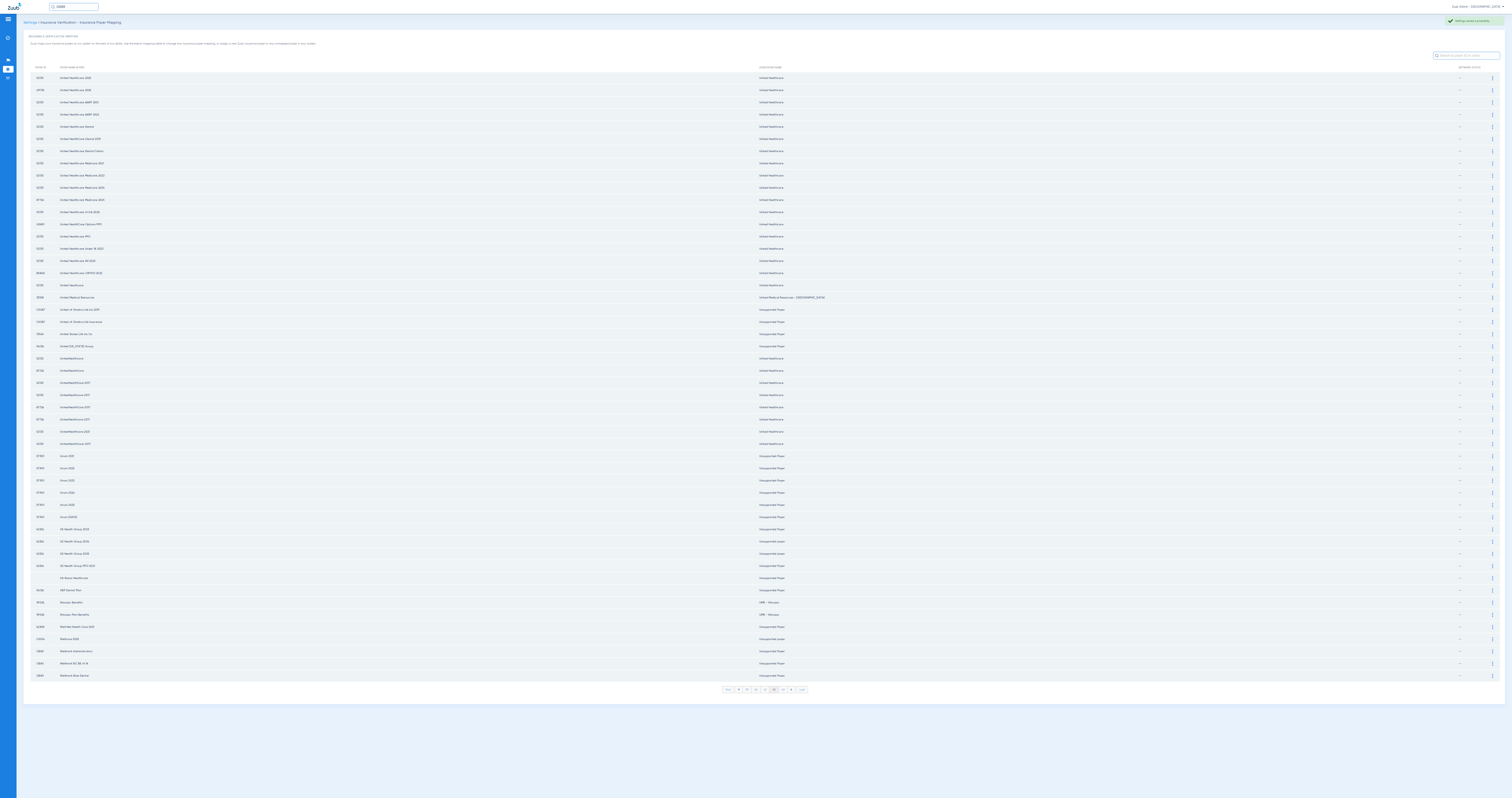
click at [756, 399] on li "43" at bounding box center [783, 689] width 9 height 6
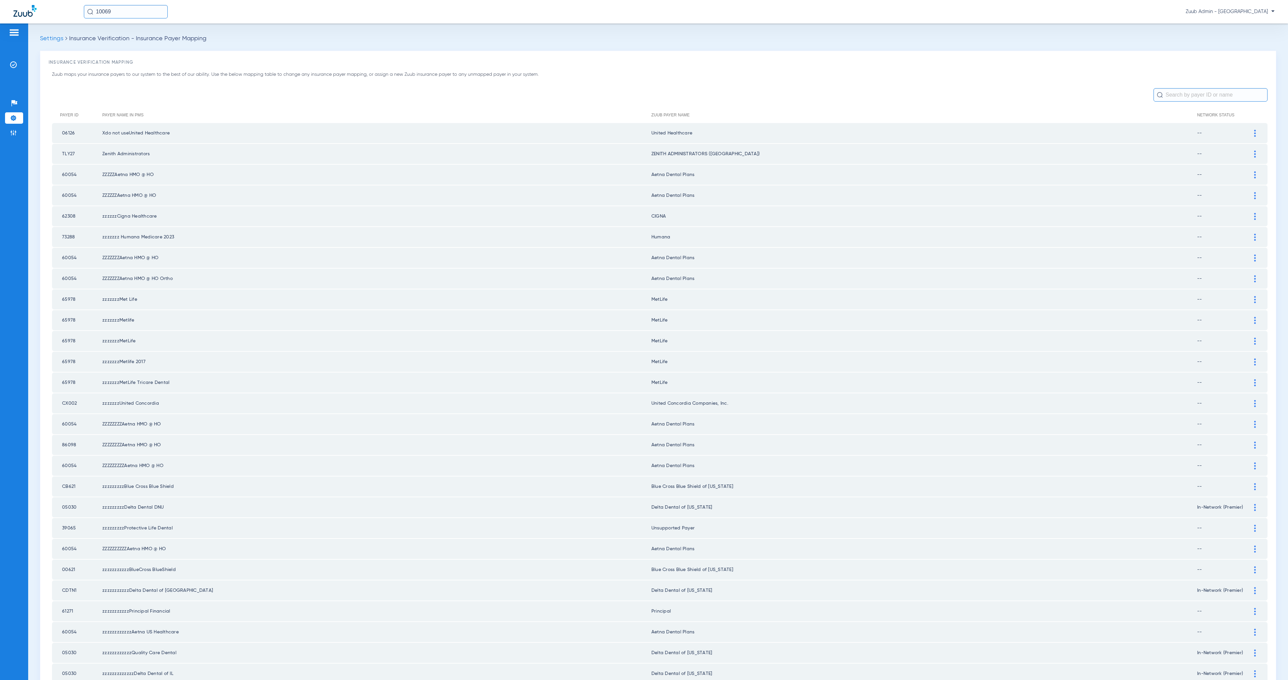
click at [1166, 98] on input "text" at bounding box center [1210, 94] width 114 height 13
type input "selec"
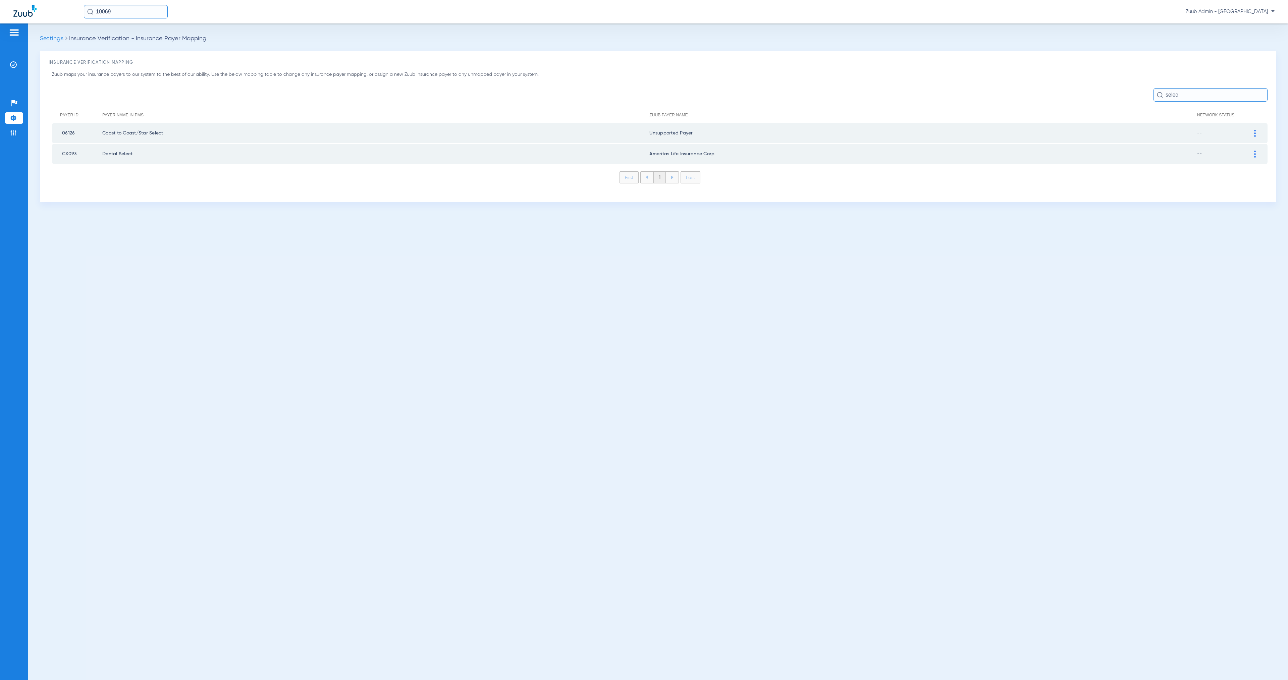
drag, startPoint x: 1178, startPoint y: 97, endPoint x: 1131, endPoint y: 92, distance: 47.9
click at [1131, 92] on div "selec" at bounding box center [660, 94] width 1216 height 13
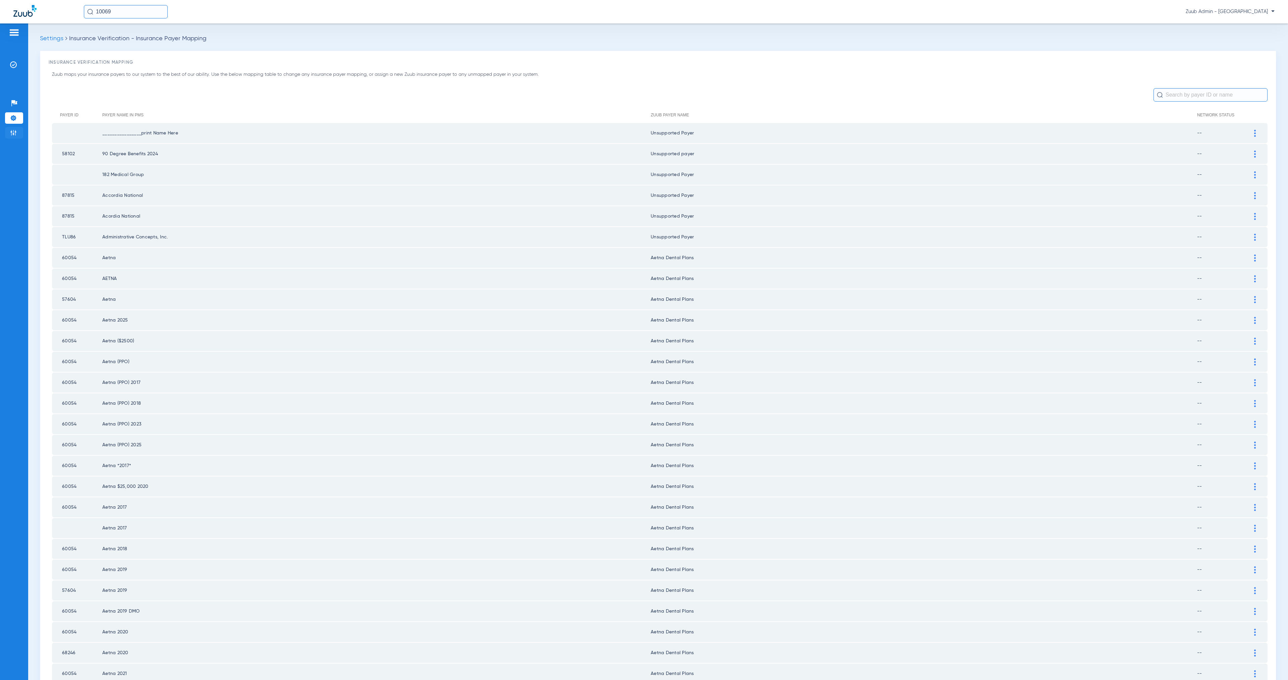
click at [17, 136] on li "Admin" at bounding box center [14, 132] width 18 height 11
